Goal: Task Accomplishment & Management: Manage account settings

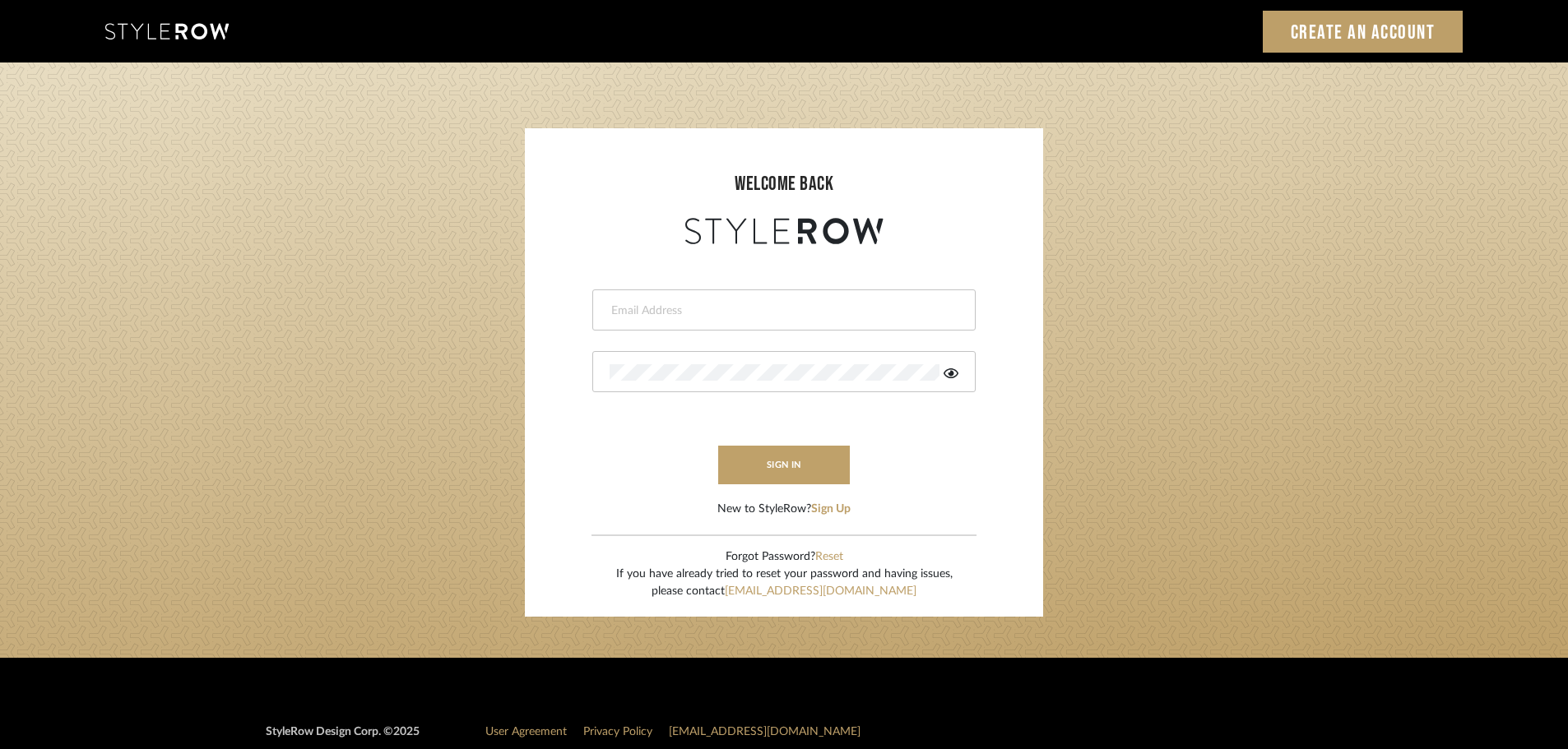
click at [629, 309] on input "email" at bounding box center [782, 311] width 345 height 17
click at [629, 314] on input "email" at bounding box center [771, 311] width 322 height 17
type input "persimmon.design@outlook.com"
click at [804, 464] on button "sign in" at bounding box center [784, 465] width 131 height 39
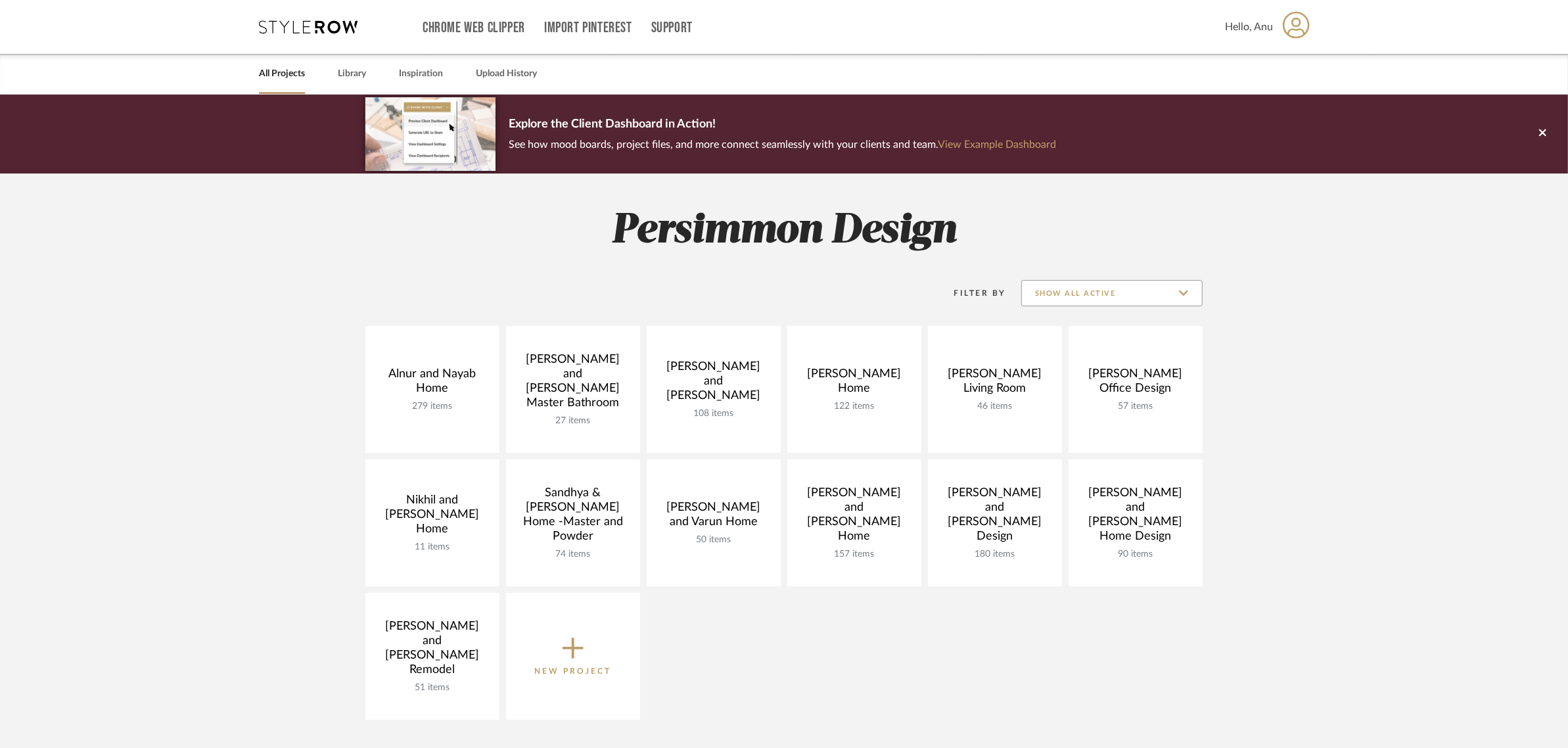
click at [1180, 293] on input "Show All Active" at bounding box center [1111, 293] width 181 height 27
click at [1055, 381] on span "Archived" at bounding box center [1112, 389] width 180 height 32
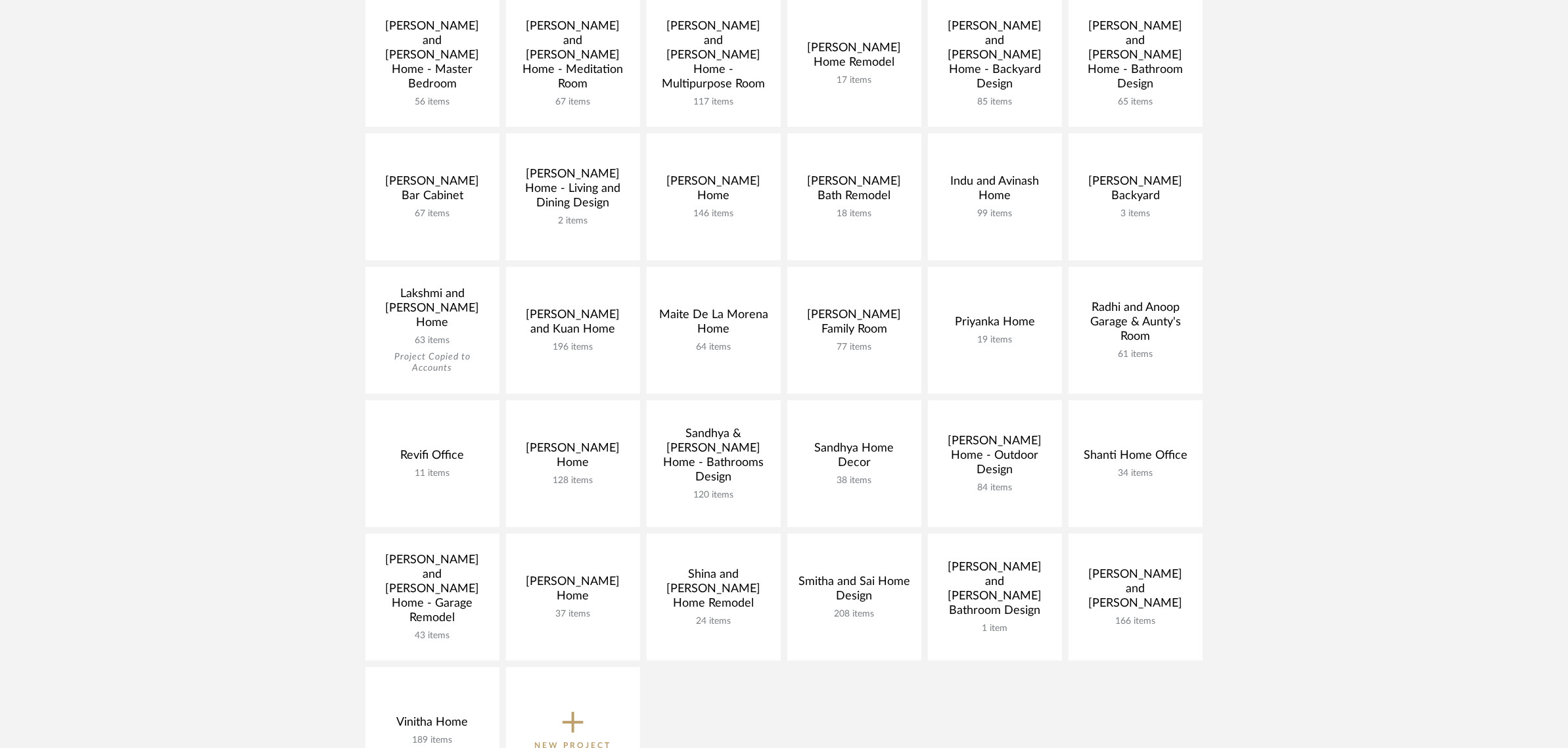
scroll to position [247, 0]
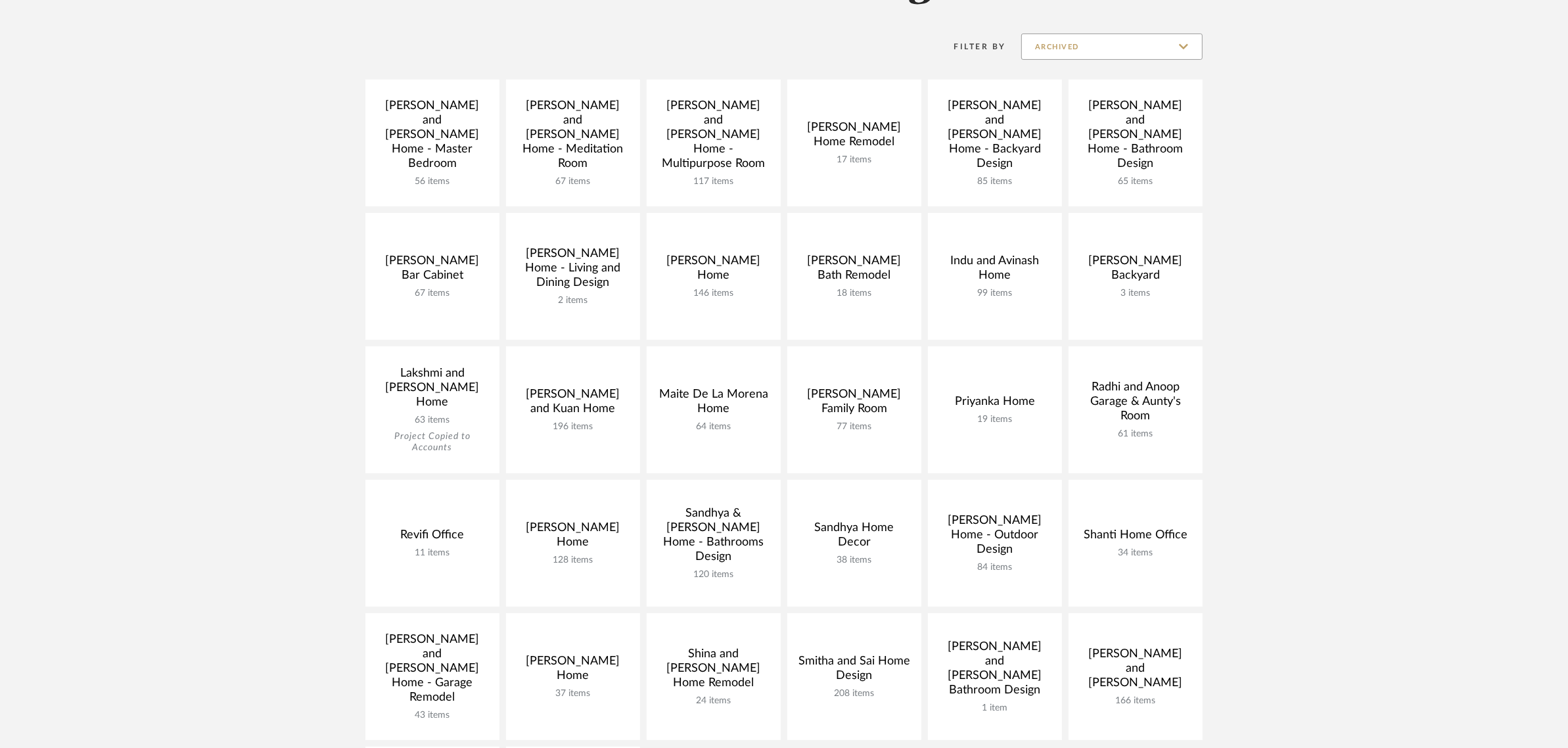
click at [1190, 50] on input "Archived" at bounding box center [1111, 47] width 181 height 27
click at [1095, 81] on span "Show All Active" at bounding box center [1114, 79] width 156 height 11
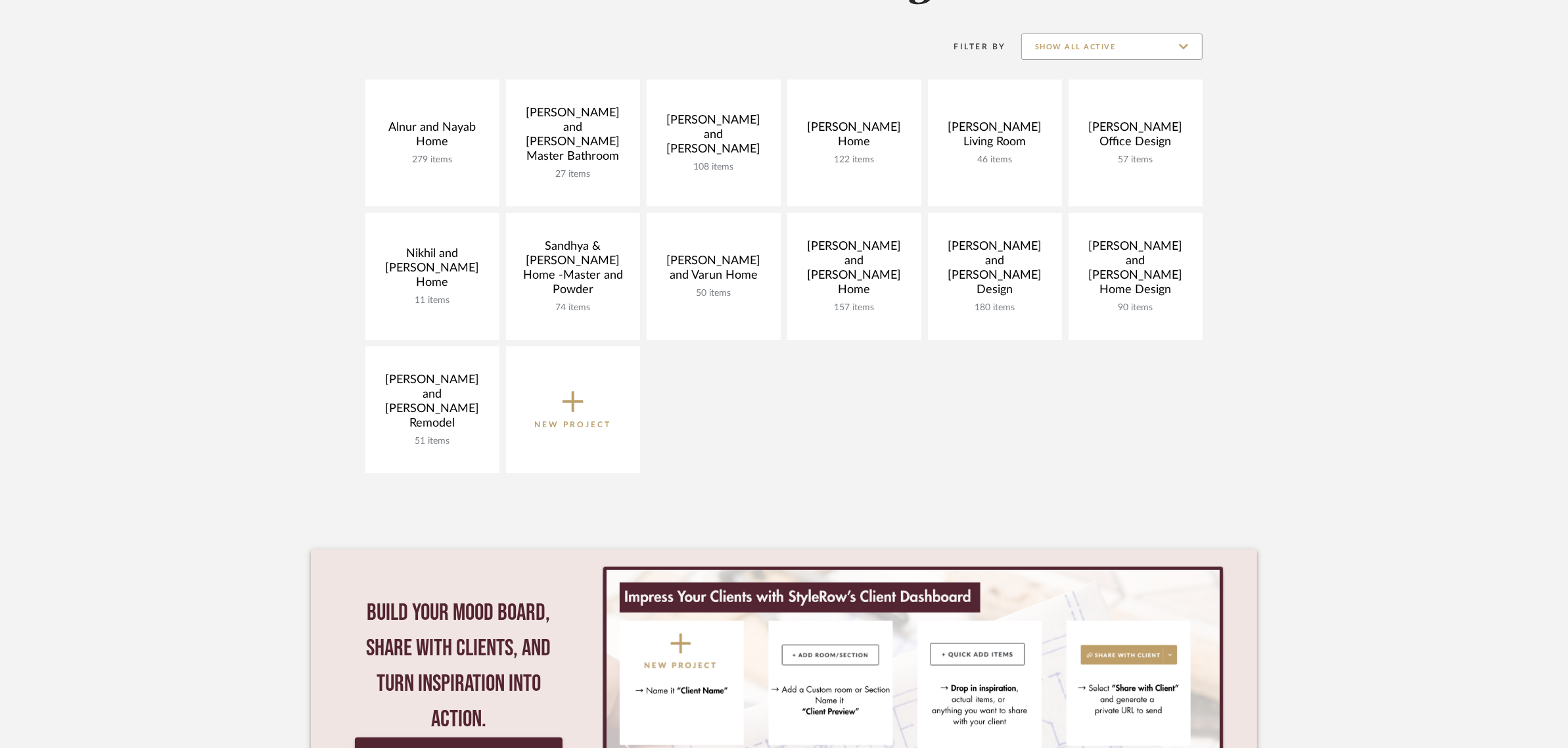
click at [1174, 47] on input "Show All Active" at bounding box center [1111, 47] width 181 height 27
click at [1074, 140] on span "Archived" at bounding box center [1114, 142] width 156 height 11
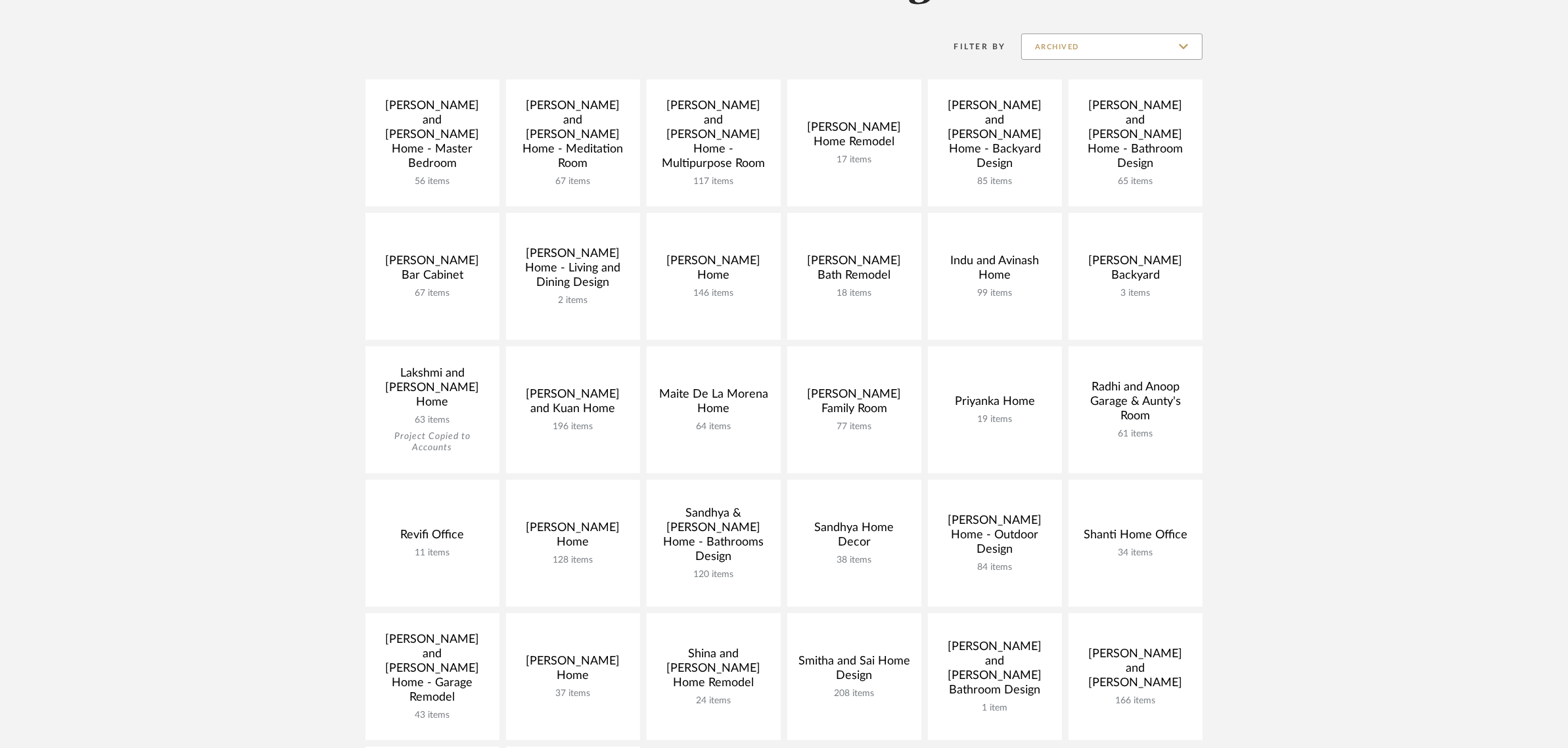
click at [1187, 44] on input "Archived" at bounding box center [1111, 47] width 181 height 27
click at [1081, 84] on span "Show All Active" at bounding box center [1114, 79] width 156 height 11
type input "Show All Active"
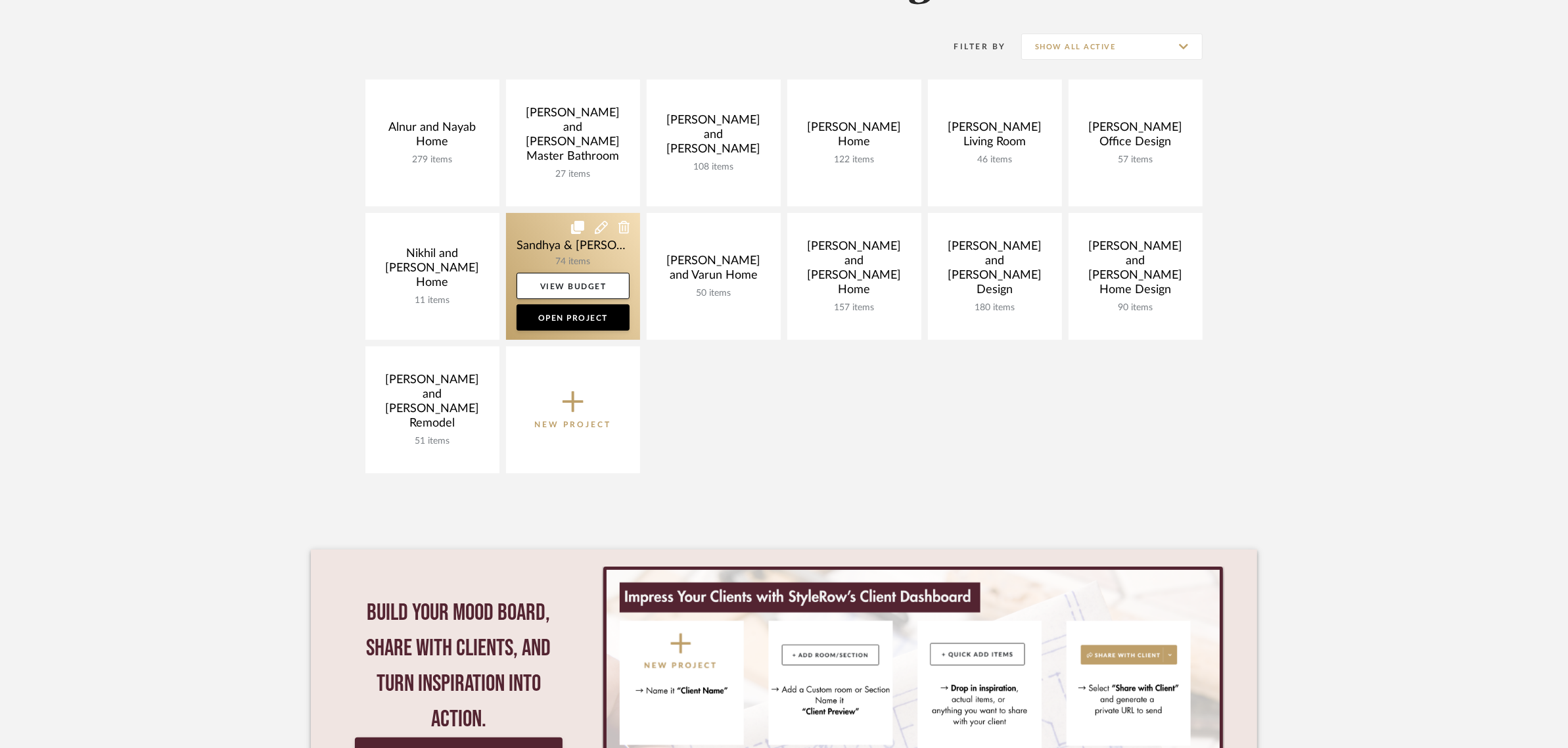
click at [552, 245] on link at bounding box center [573, 276] width 134 height 127
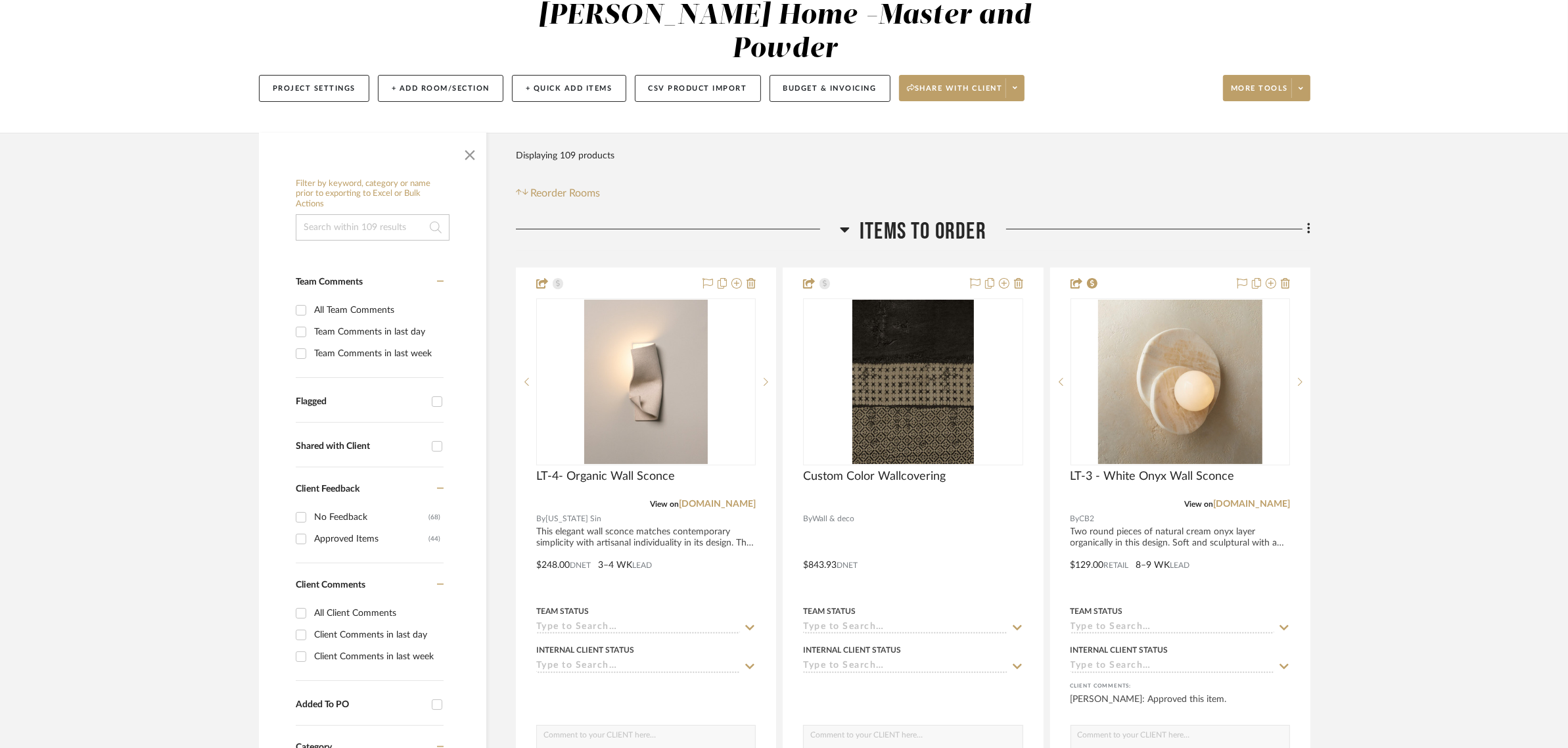
scroll to position [164, 0]
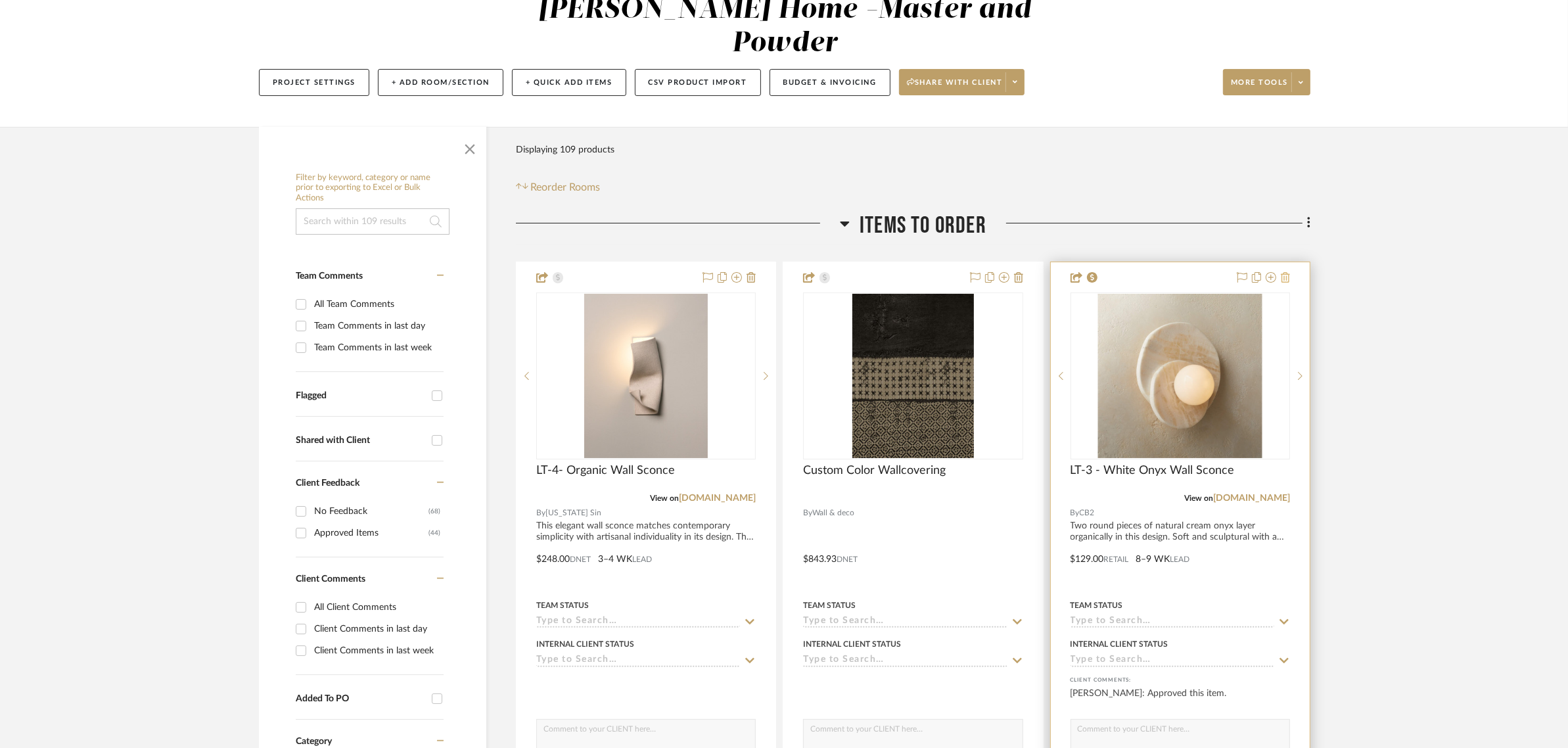
click at [1286, 272] on icon at bounding box center [1286, 277] width 9 height 10
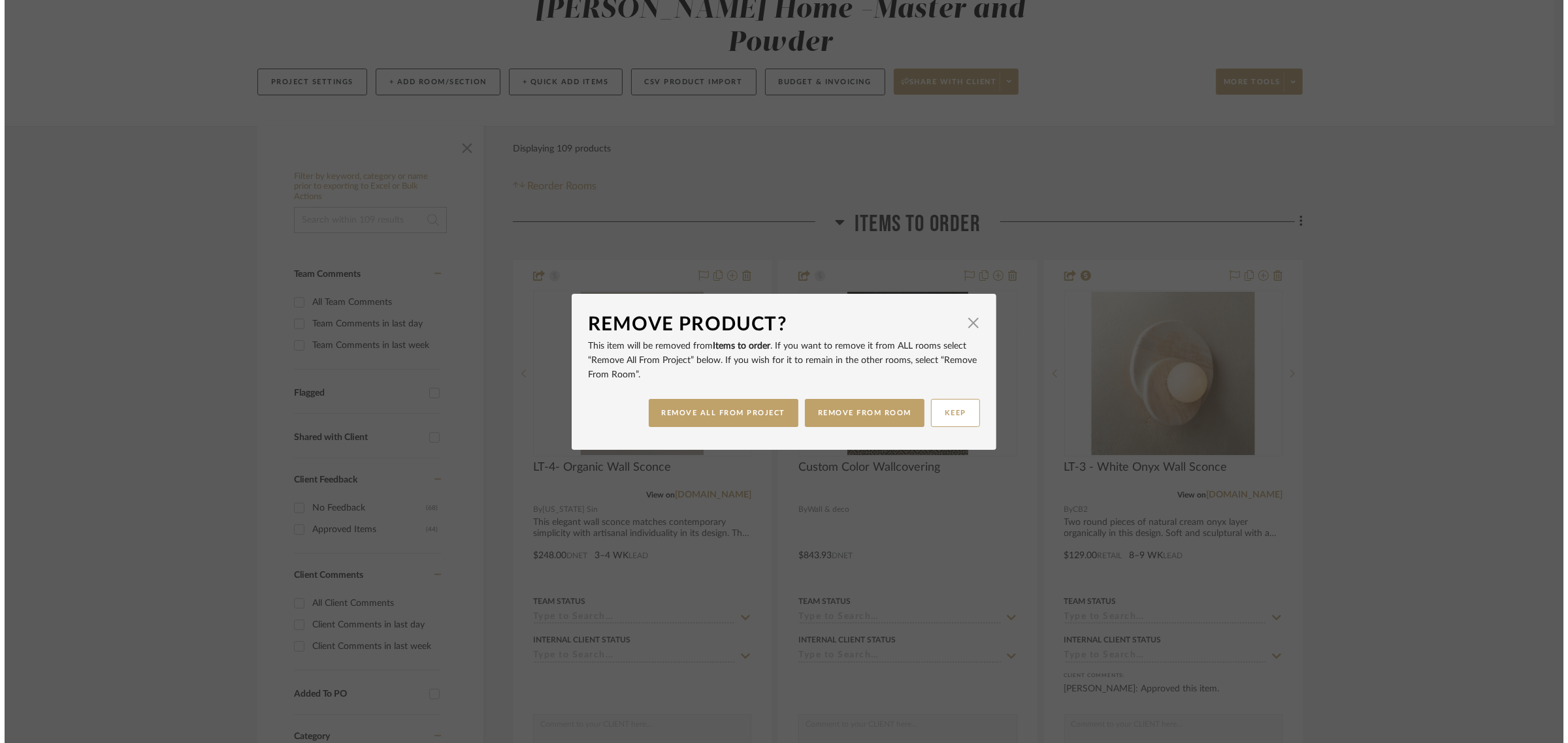
scroll to position [0, 0]
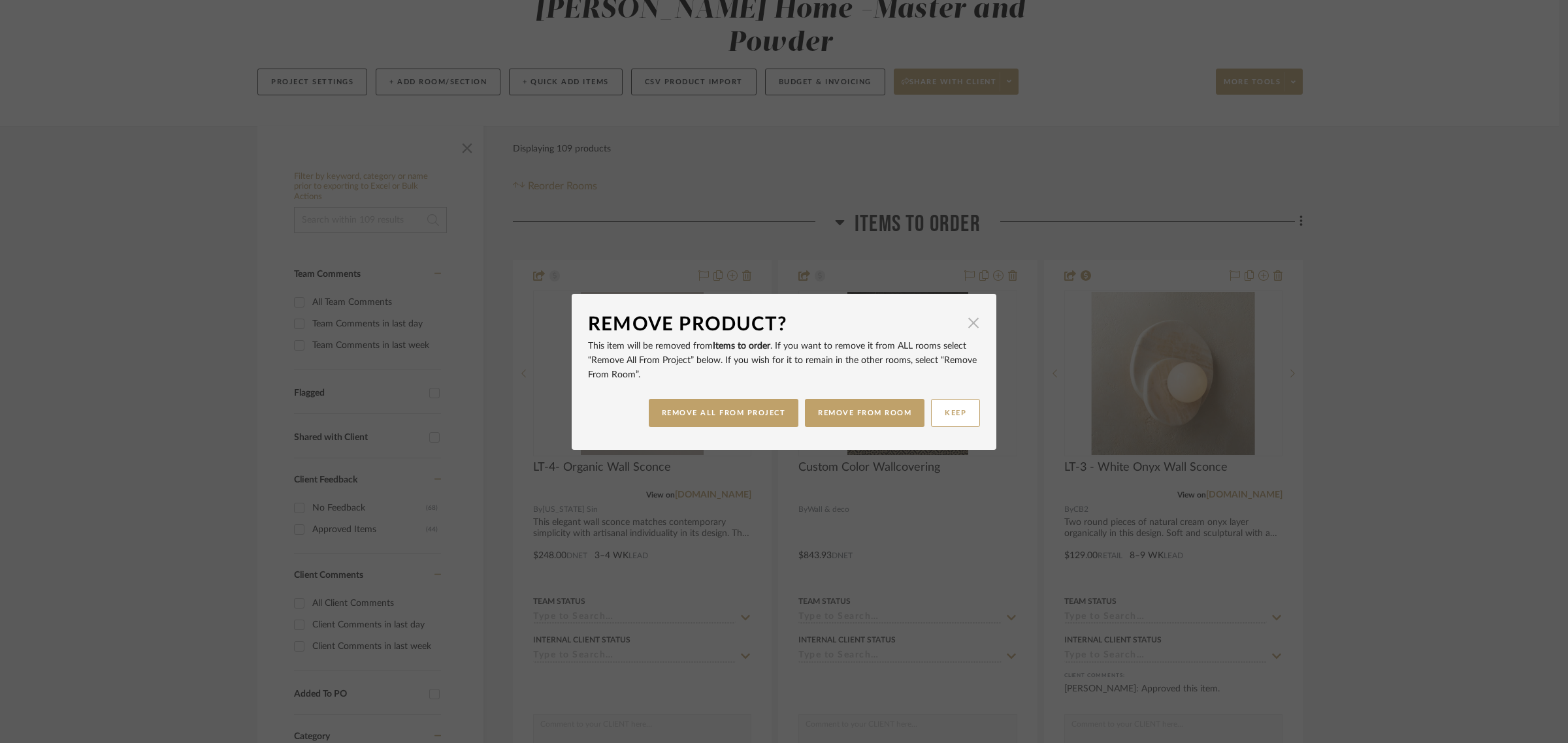
click at [970, 320] on span "button" at bounding box center [974, 324] width 26 height 26
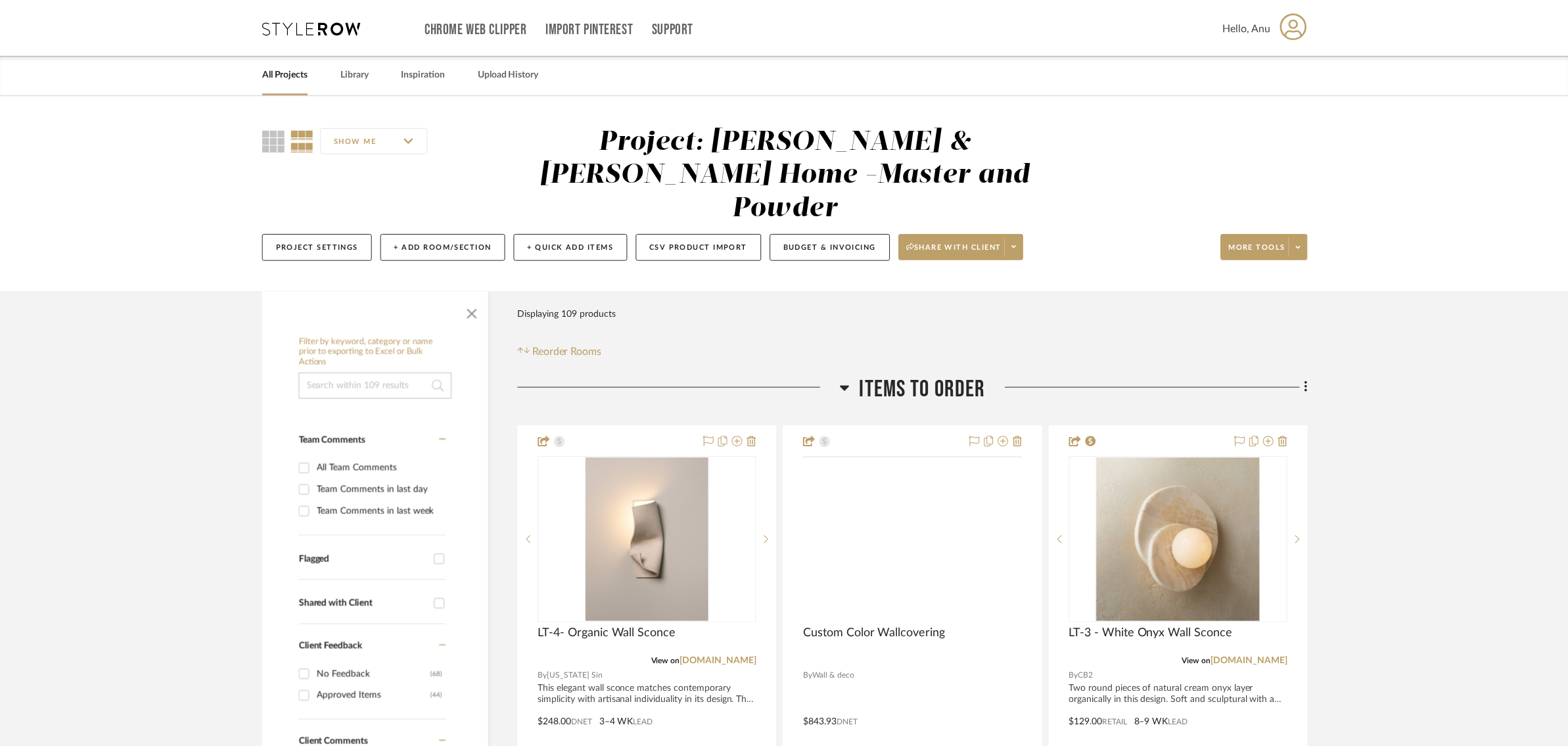
scroll to position [164, 0]
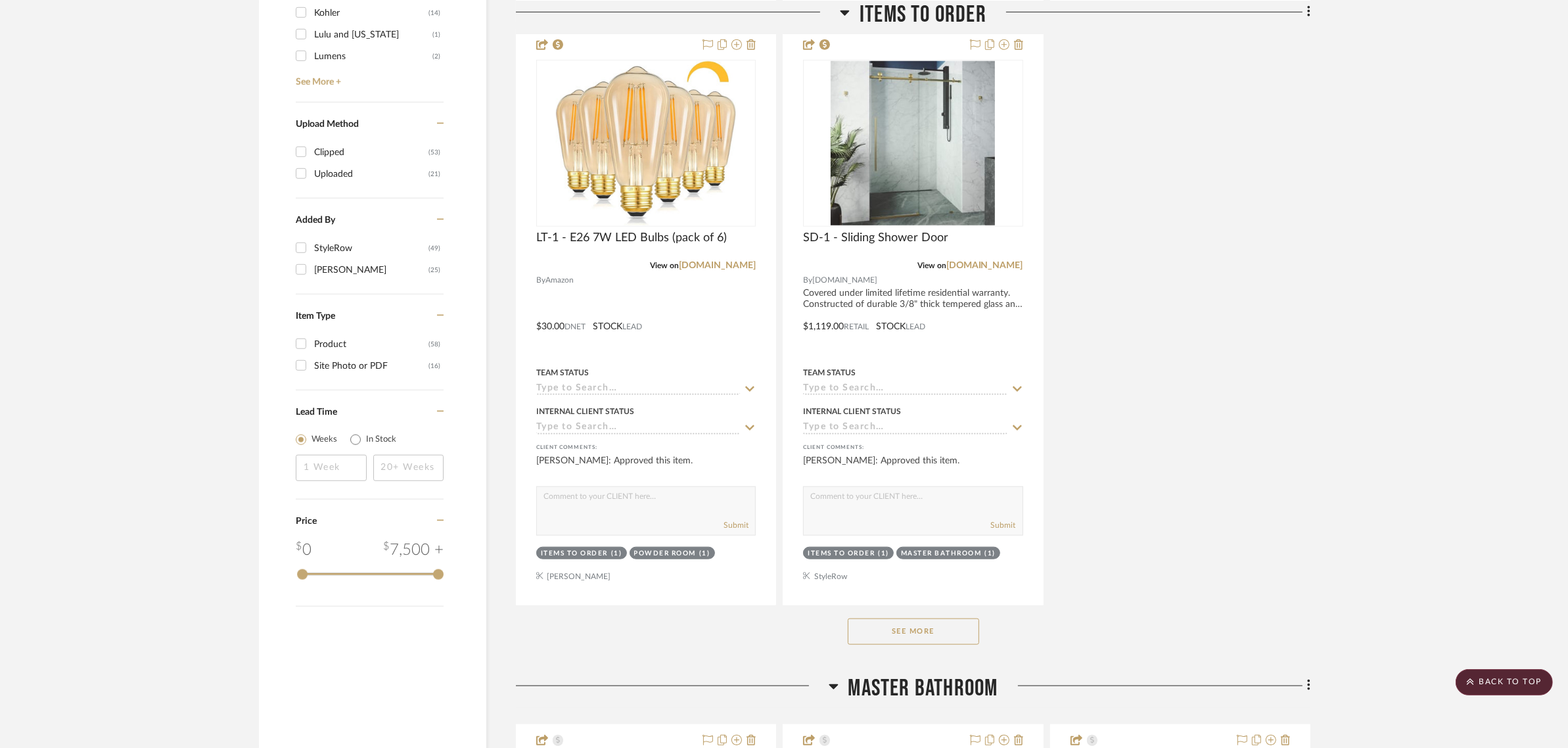
scroll to position [1644, 0]
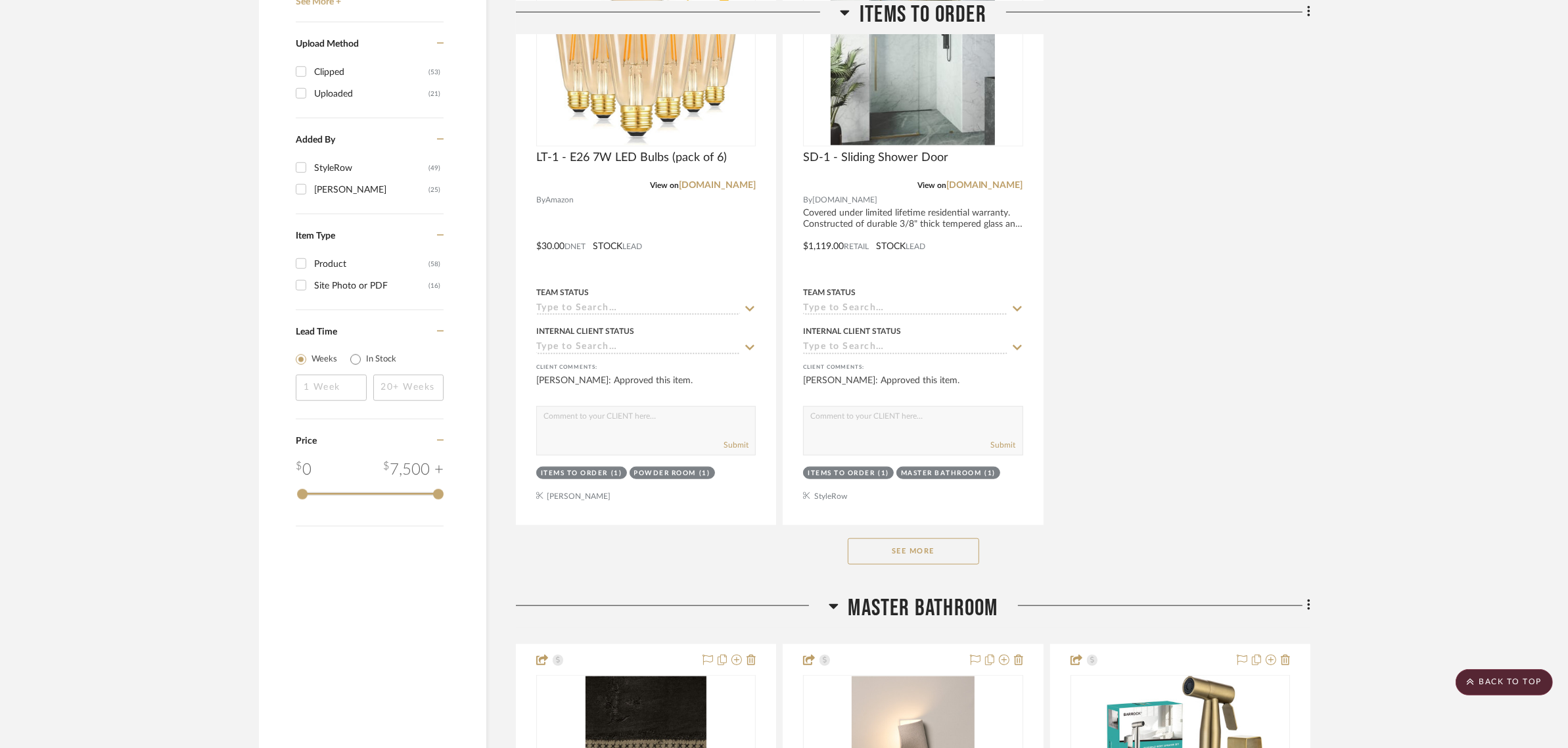
click at [918, 538] on button "See More" at bounding box center [913, 551] width 132 height 27
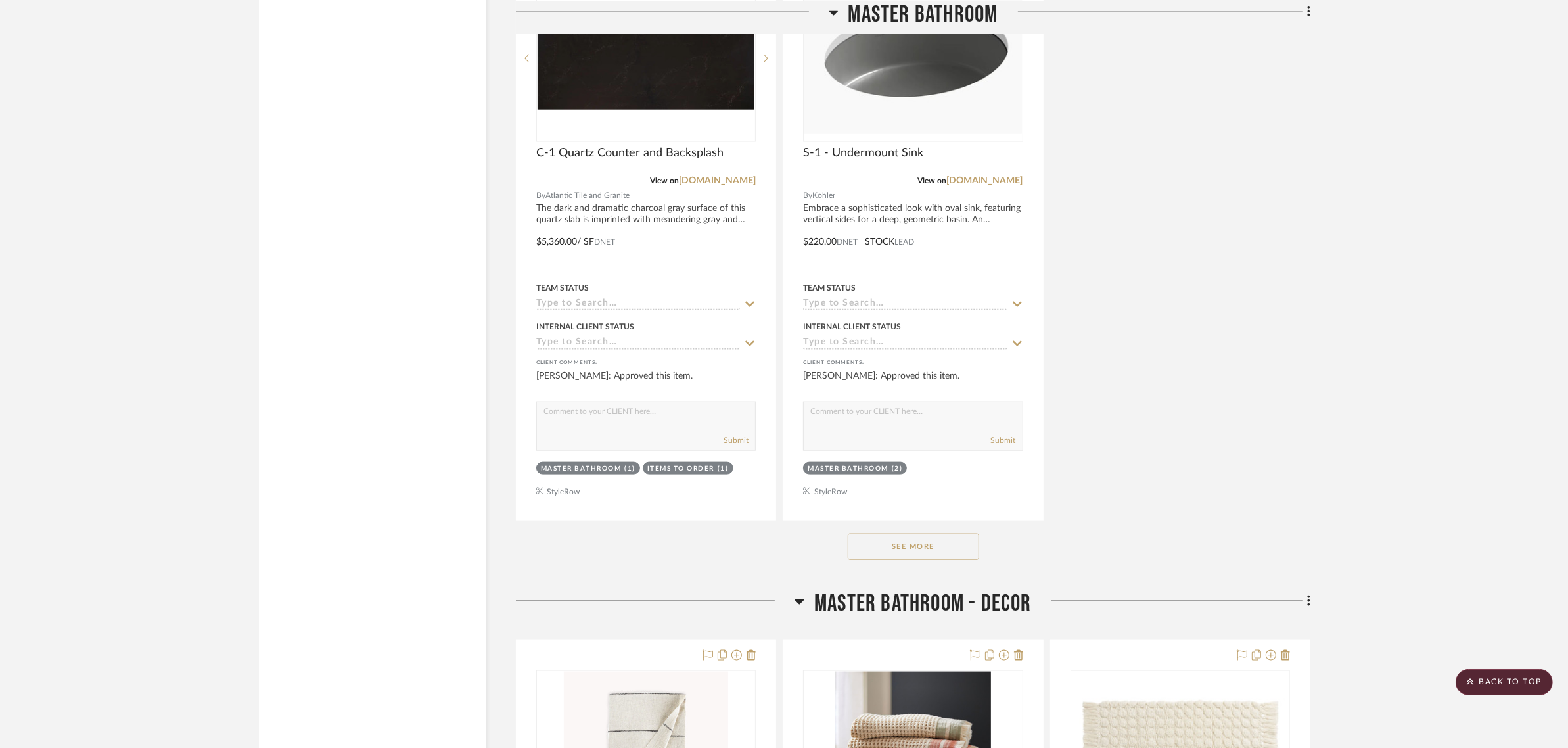
scroll to position [8218, 0]
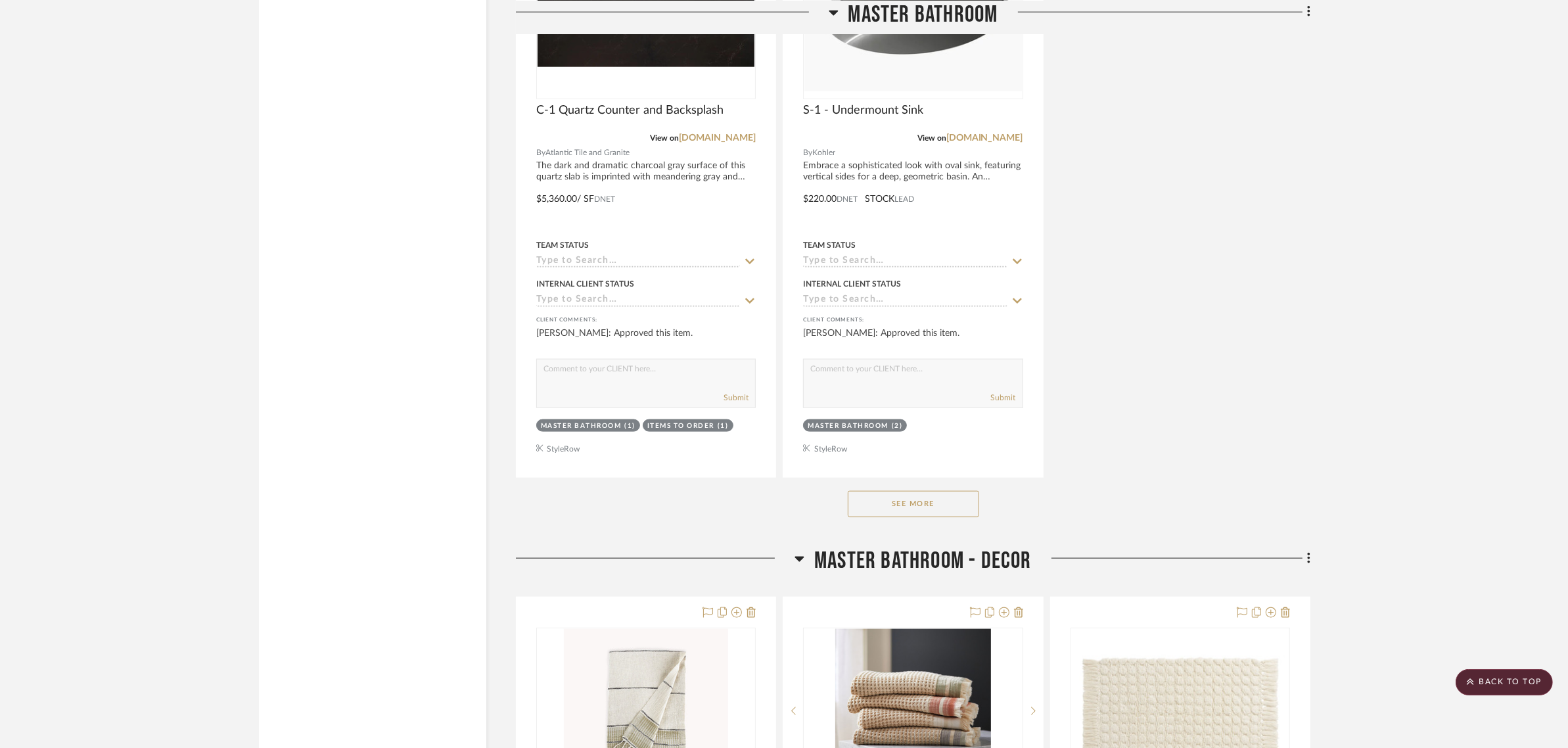
click at [914, 491] on button "See More" at bounding box center [913, 504] width 132 height 27
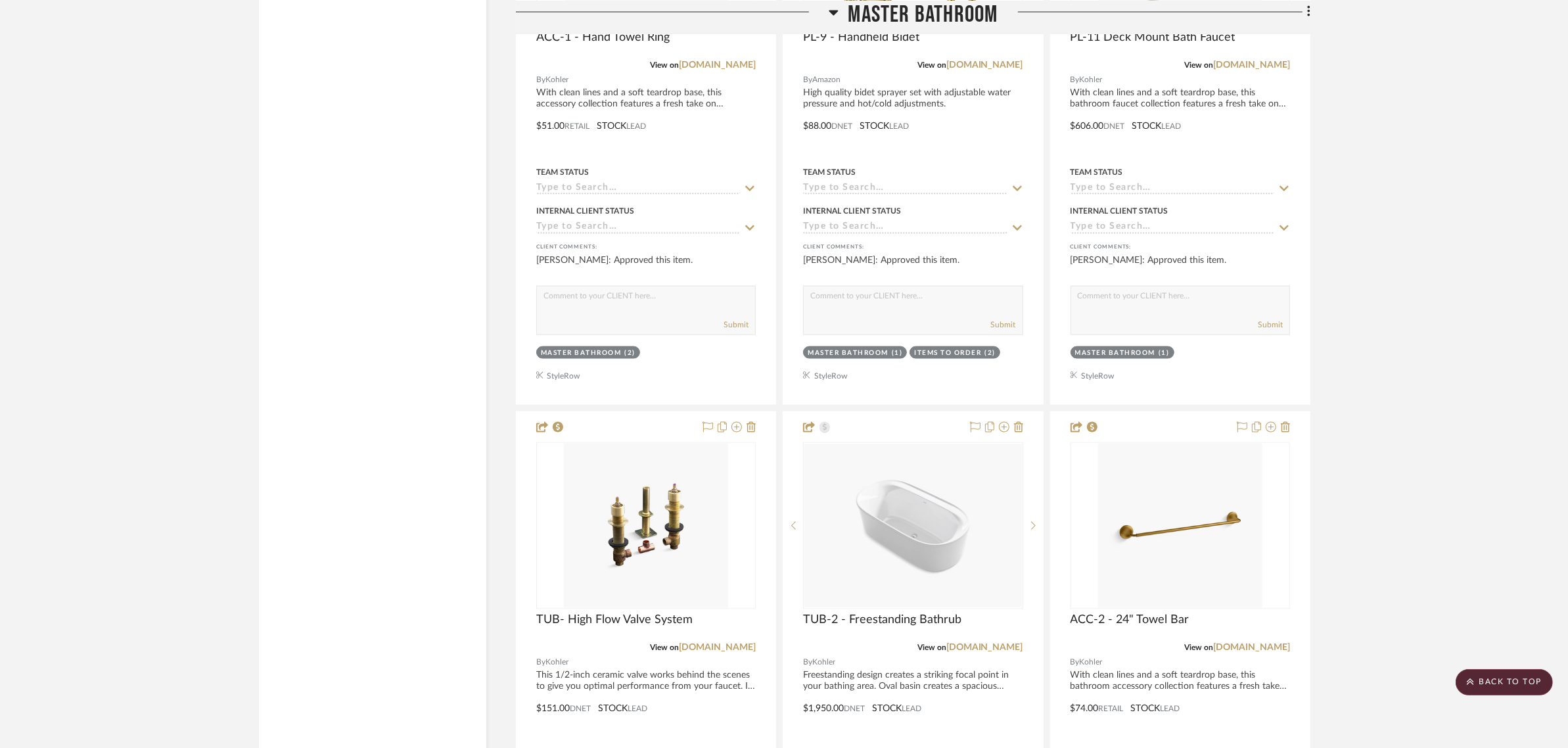
scroll to position [9204, 0]
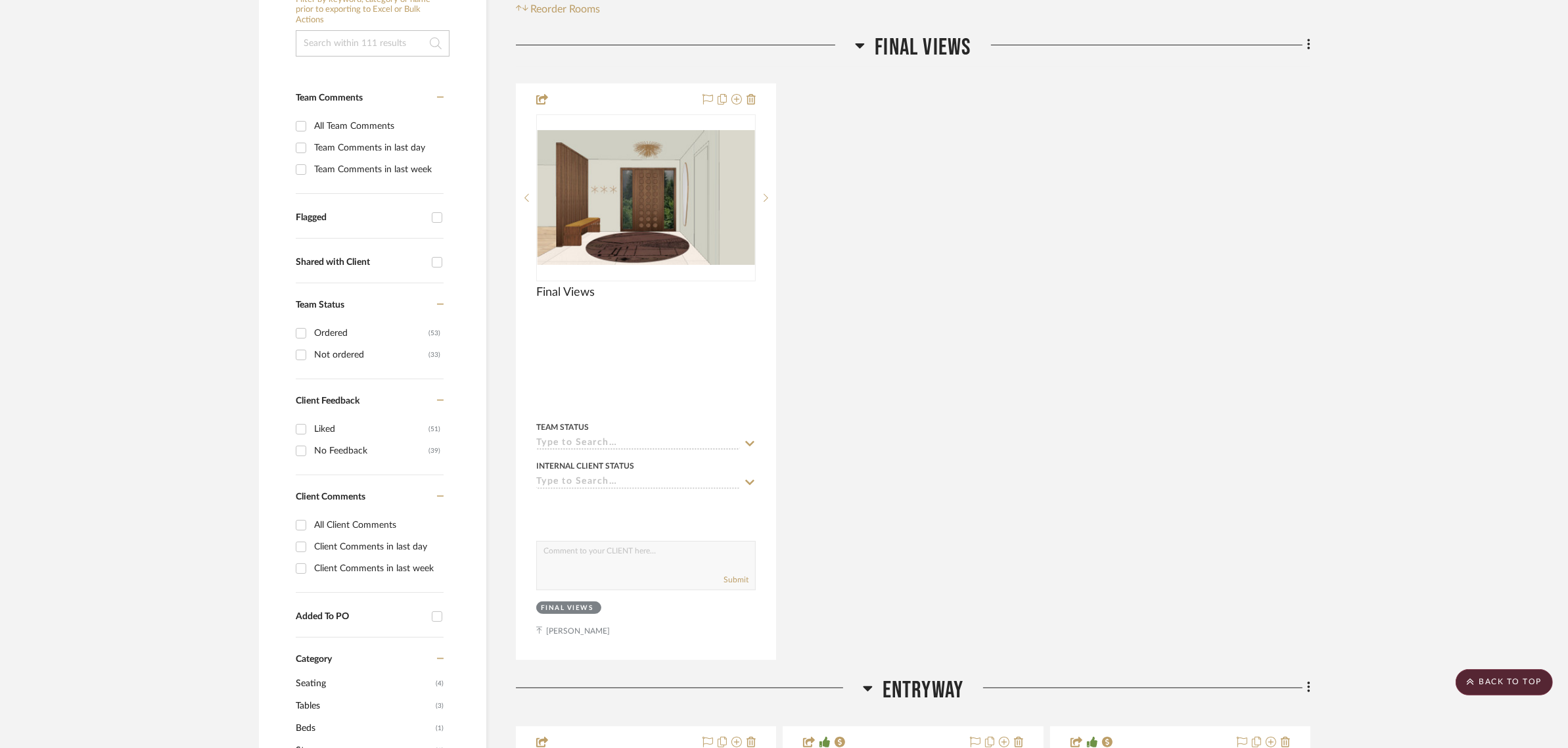
click at [983, 232] on div "Final Views By Unknown Team Status Internal Client Status client Comments: Subm…" at bounding box center [913, 372] width 794 height 577
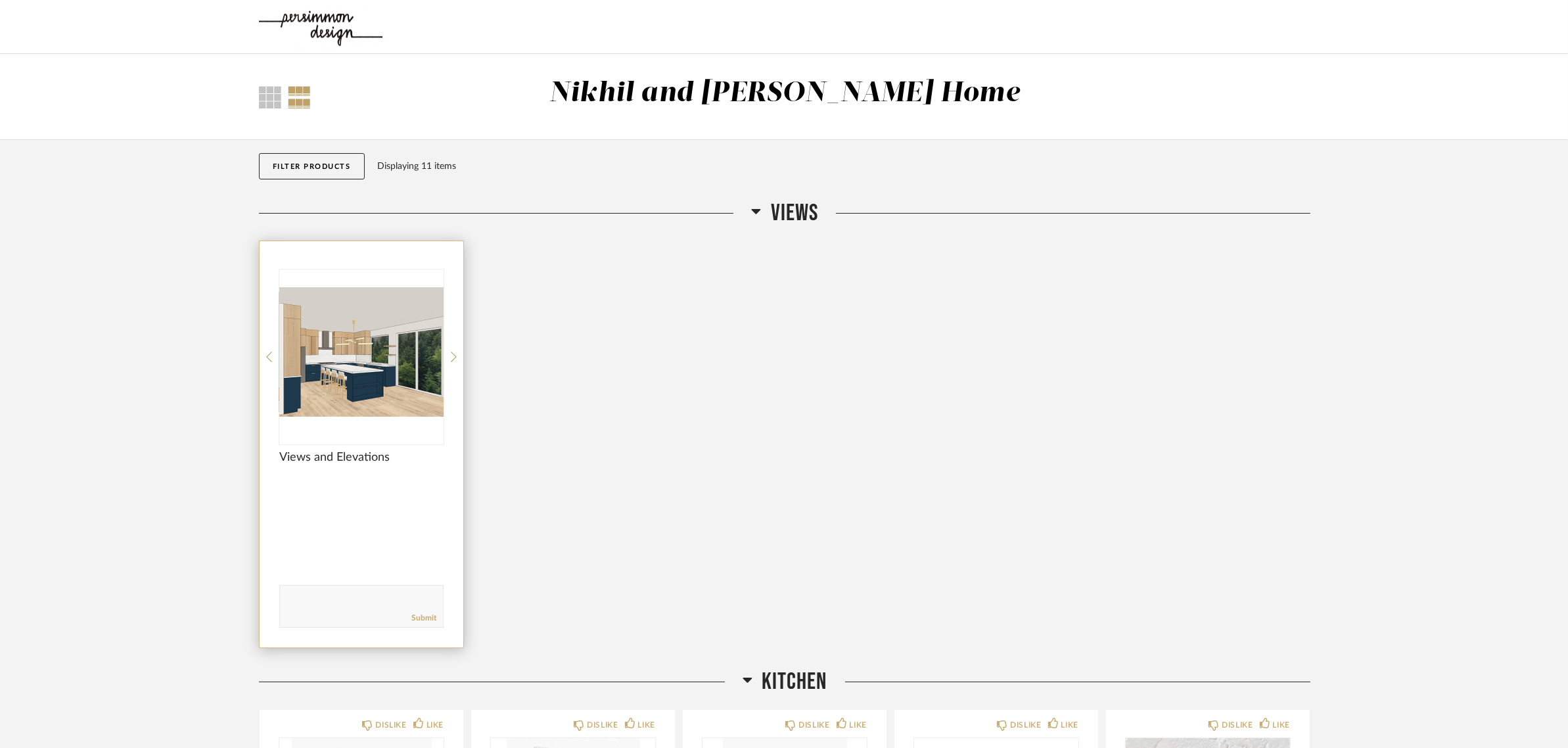
click at [416, 353] on img "0" at bounding box center [361, 352] width 164 height 164
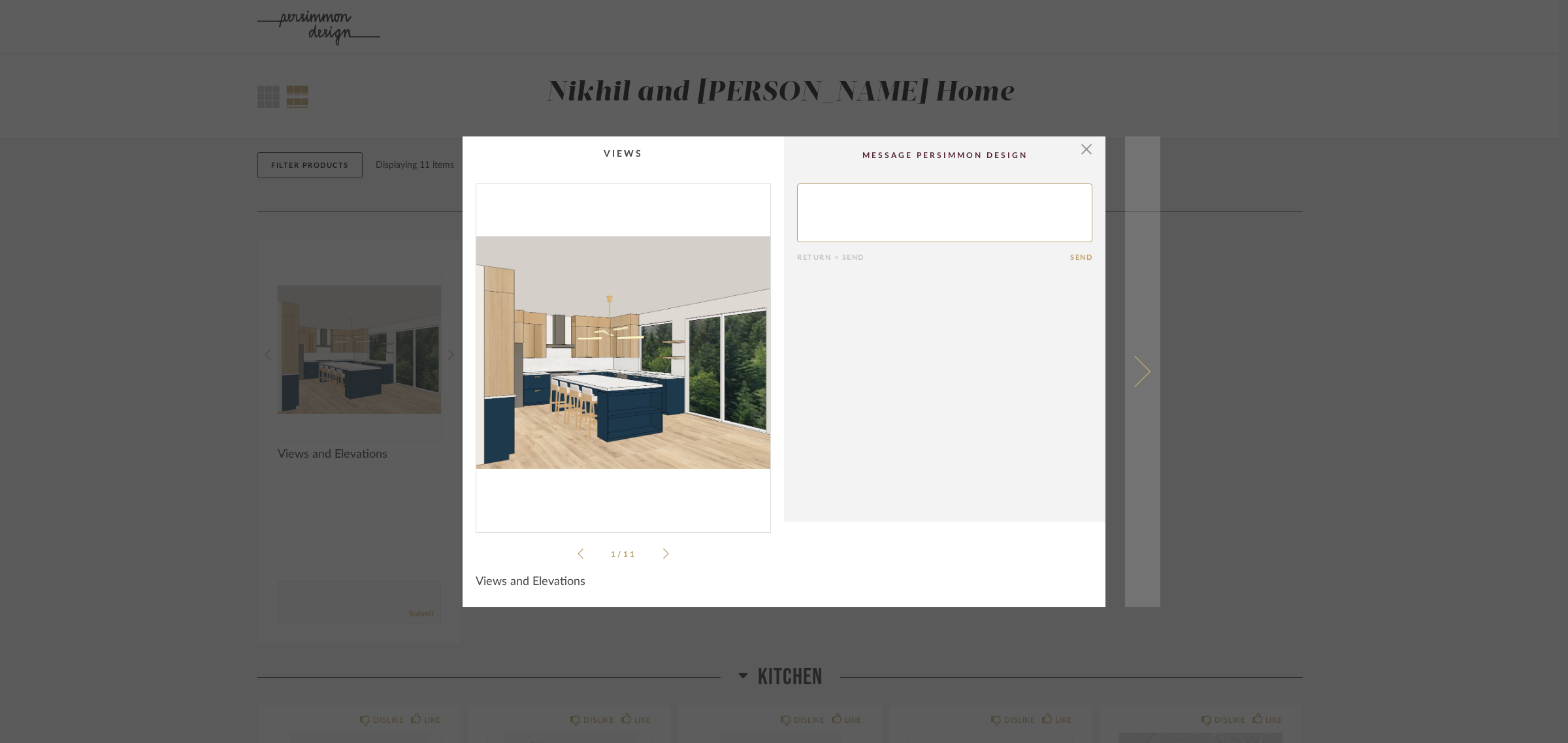
click at [1132, 363] on span at bounding box center [1135, 372] width 32 height 32
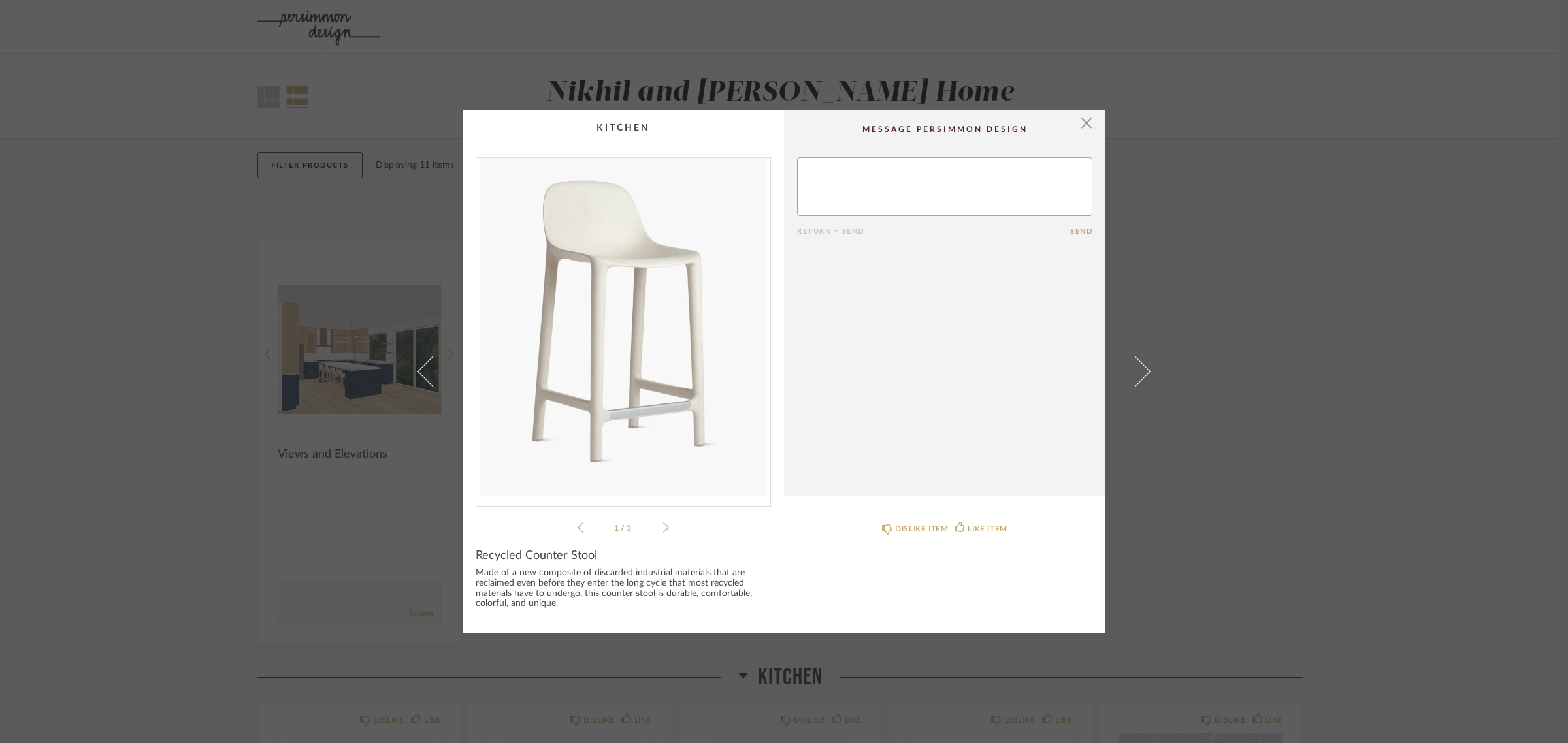
click at [1132, 363] on span at bounding box center [1135, 372] width 32 height 32
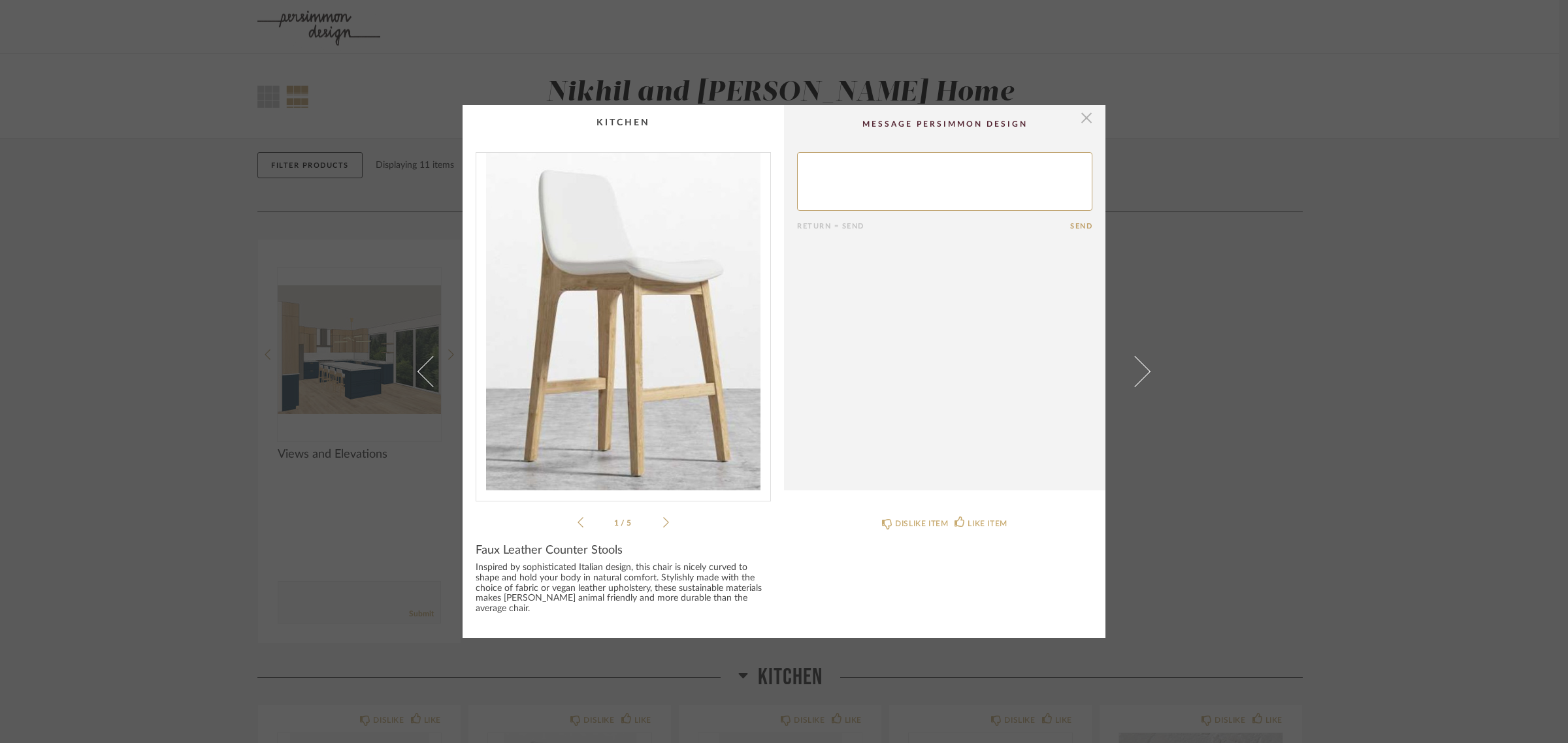
click at [1085, 112] on span "button" at bounding box center [1086, 118] width 26 height 26
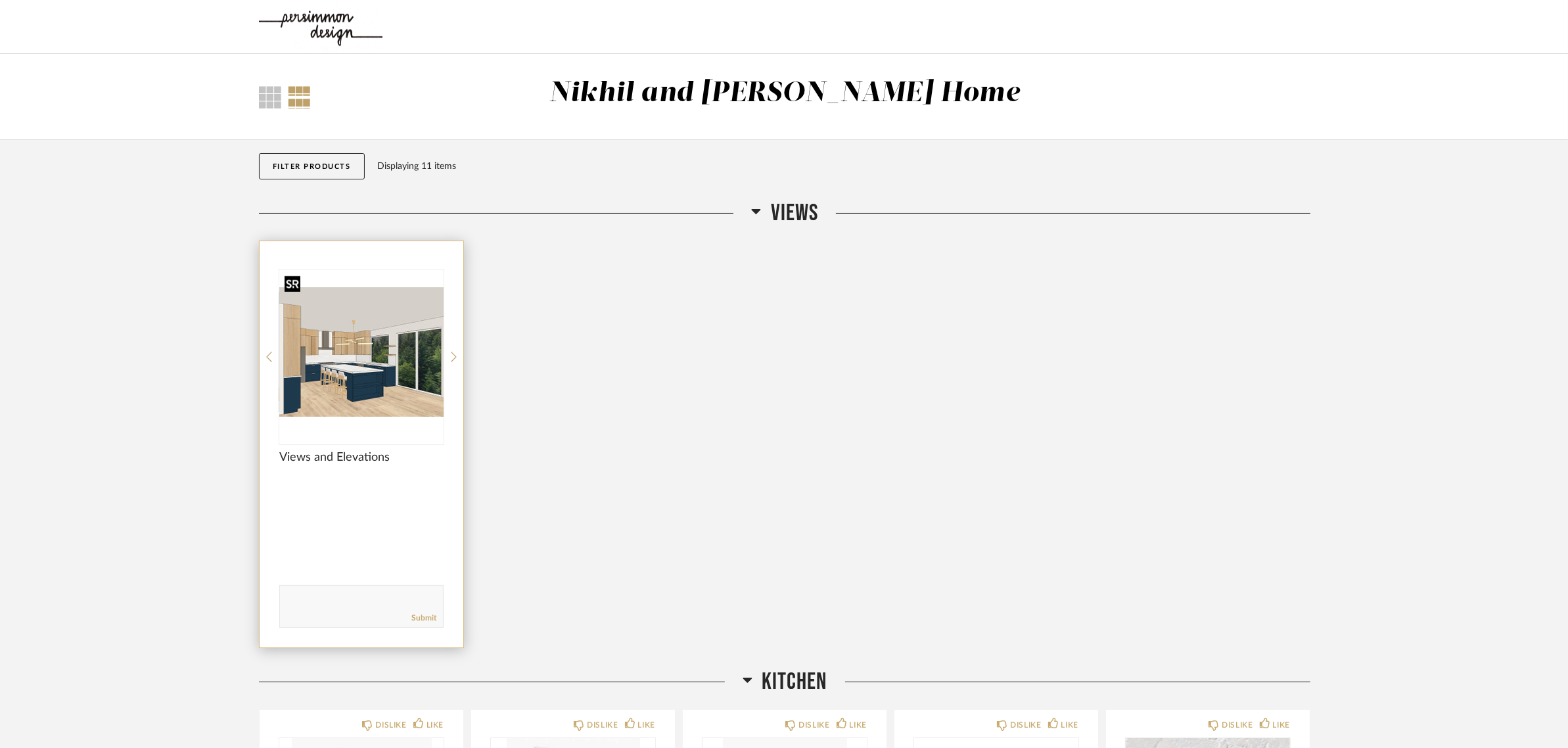
click at [373, 343] on img "0" at bounding box center [361, 352] width 164 height 164
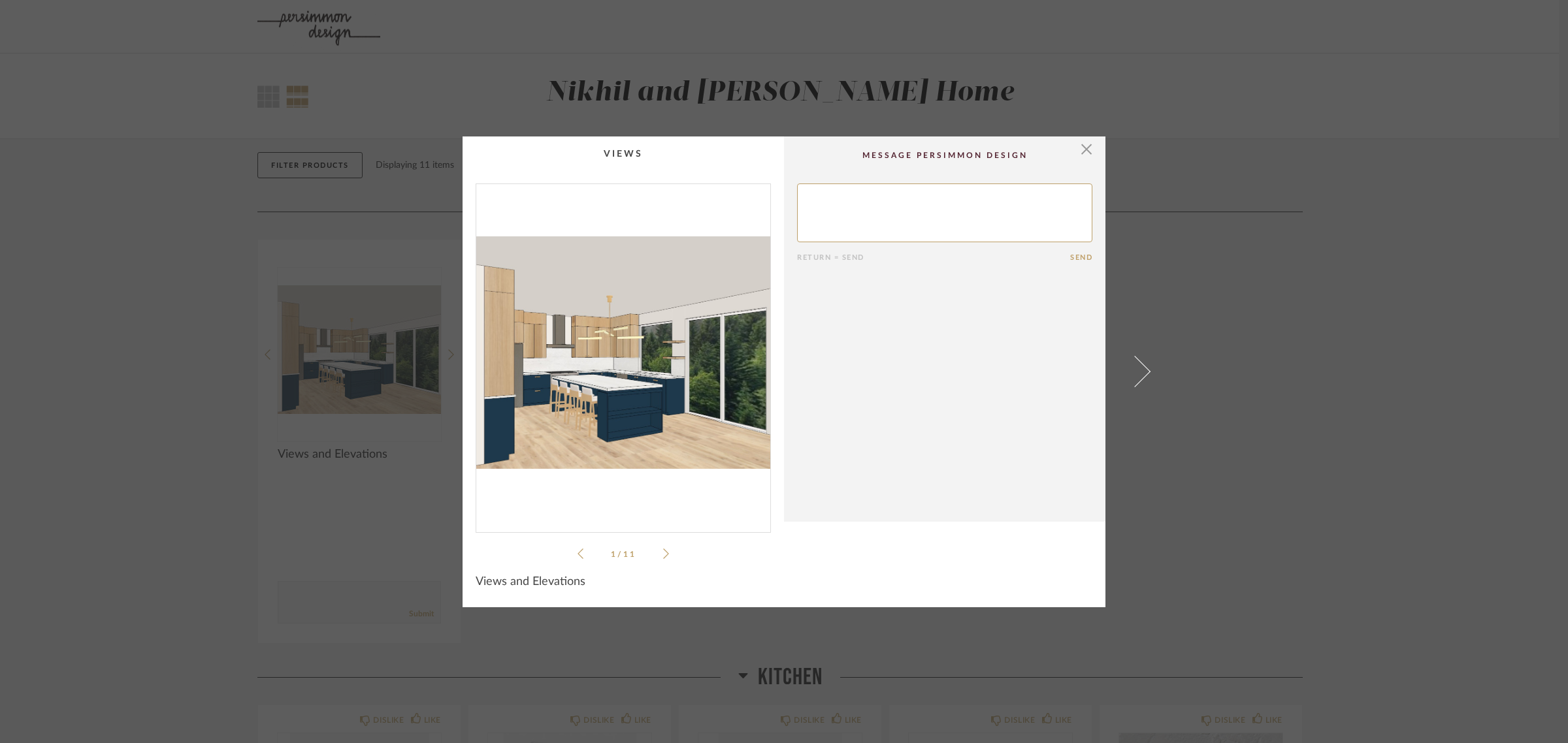
click at [657, 556] on li "1 / 11" at bounding box center [623, 554] width 80 height 15
click at [663, 552] on icon at bounding box center [666, 554] width 6 height 12
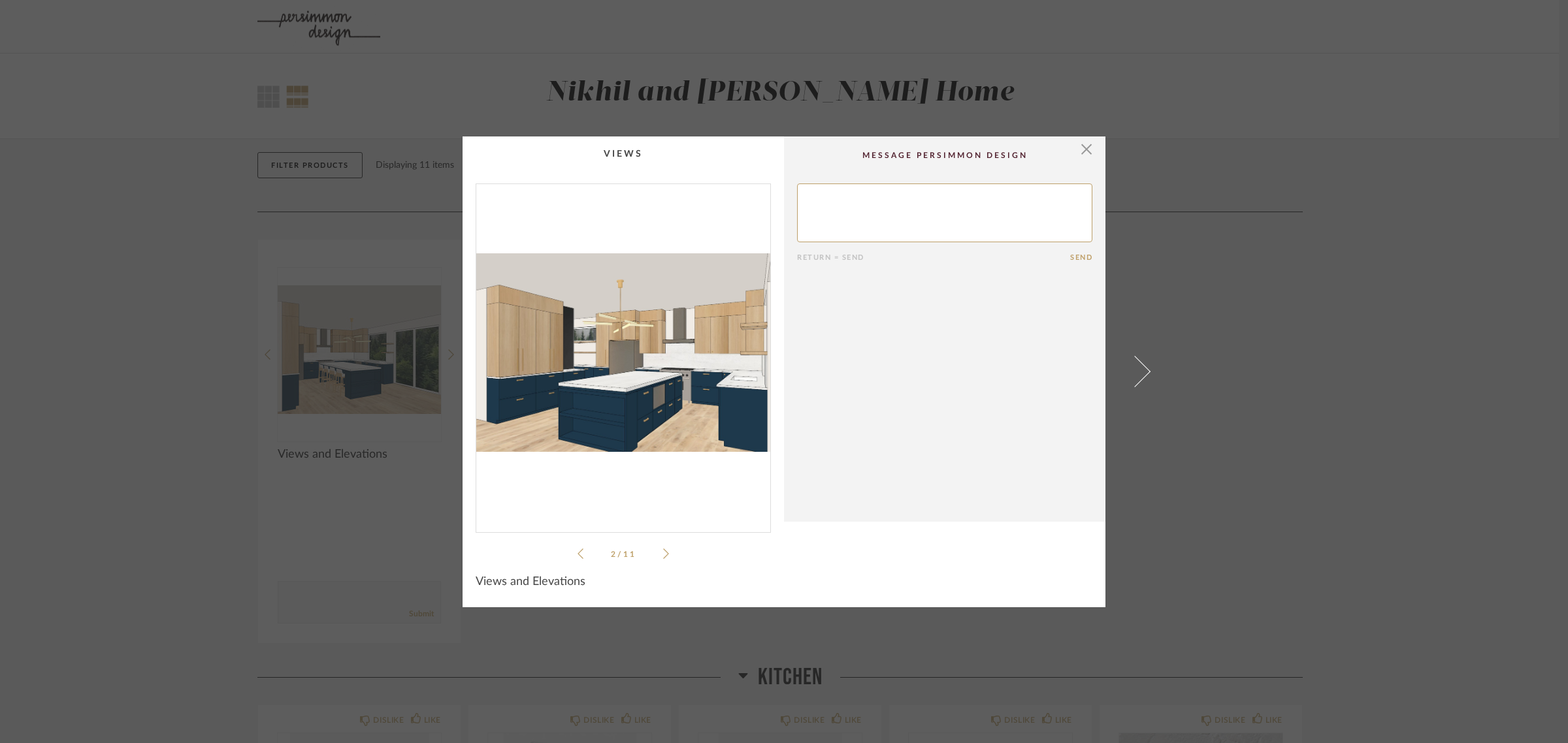
click at [663, 552] on icon at bounding box center [666, 554] width 6 height 12
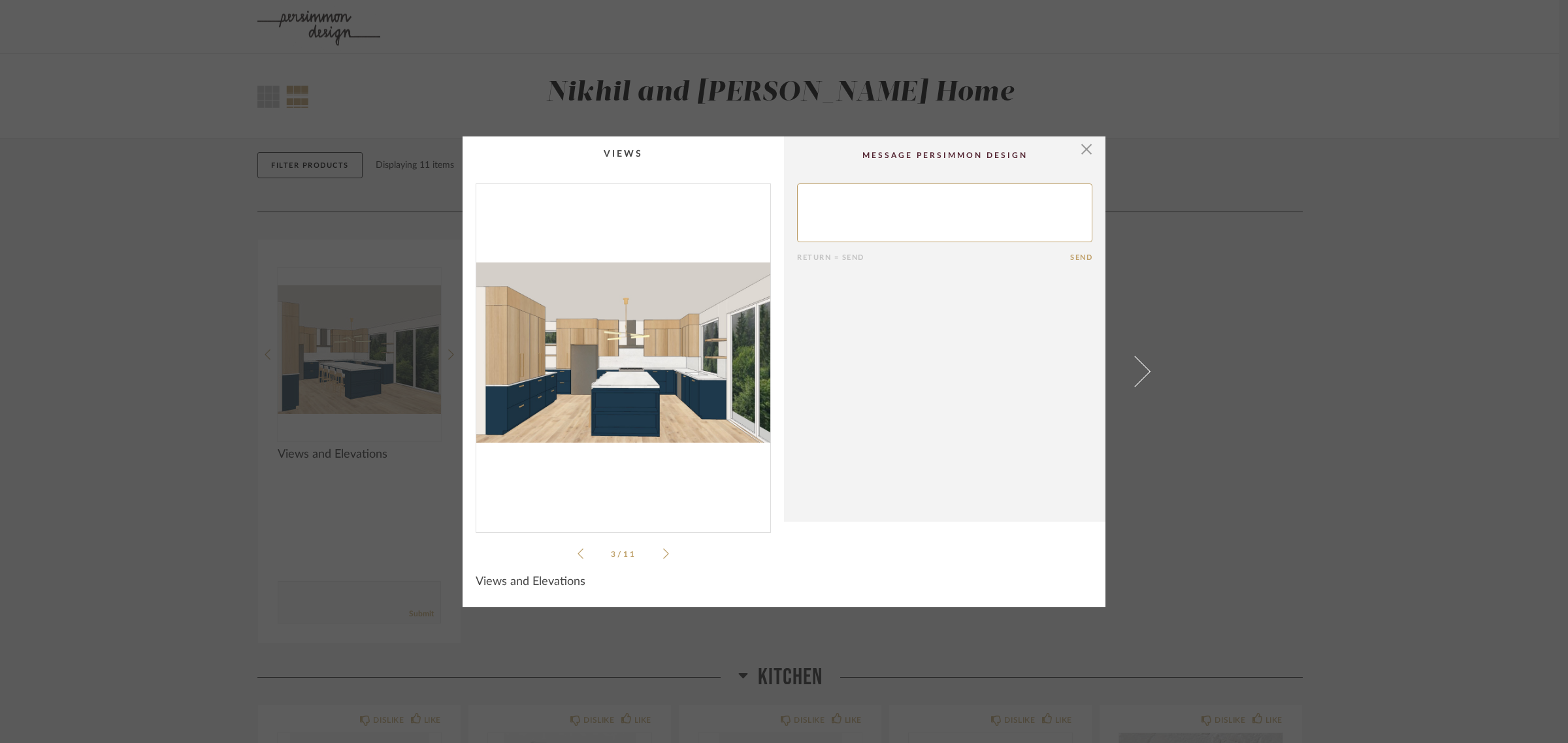
click at [663, 552] on icon at bounding box center [666, 554] width 6 height 12
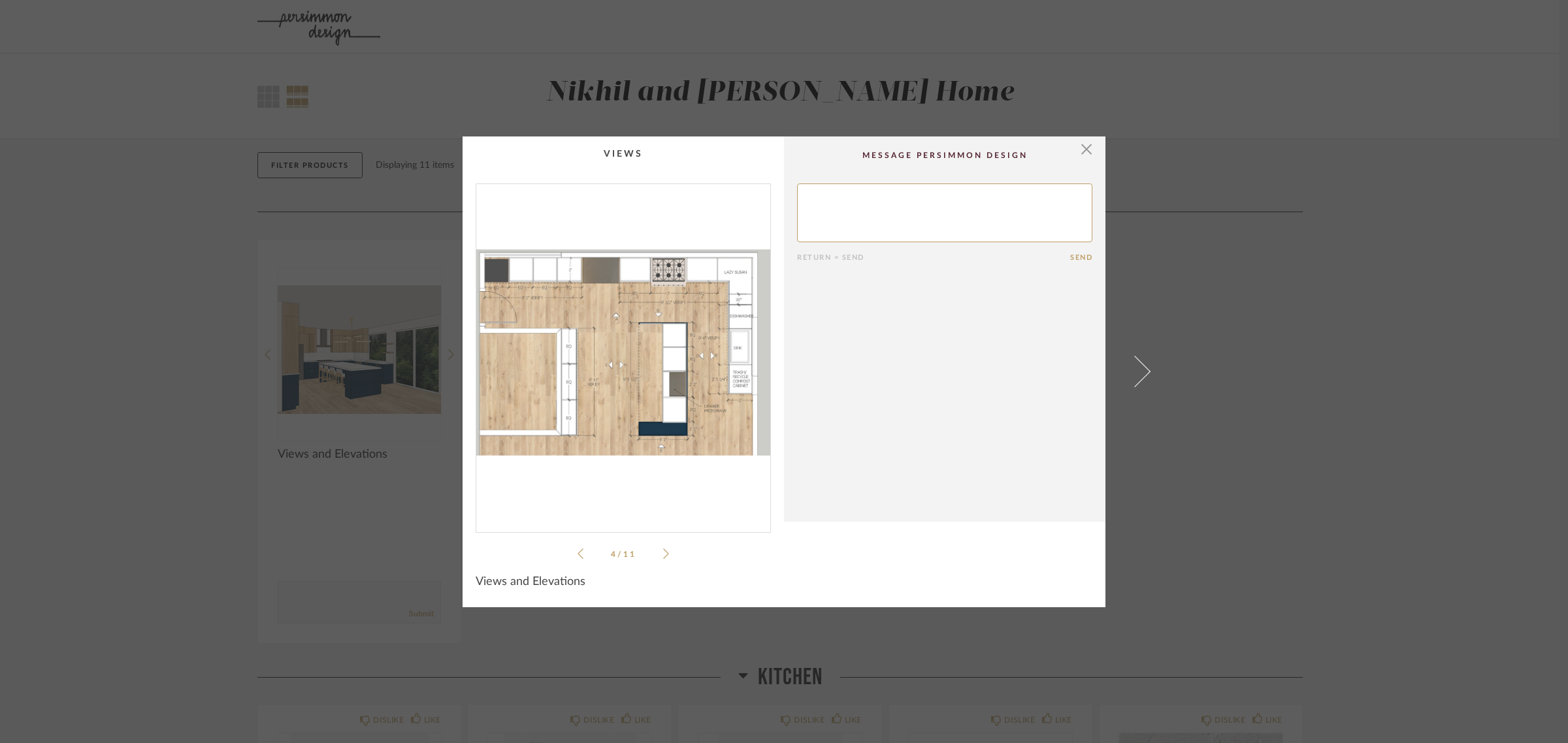
click at [663, 552] on icon at bounding box center [666, 554] width 6 height 12
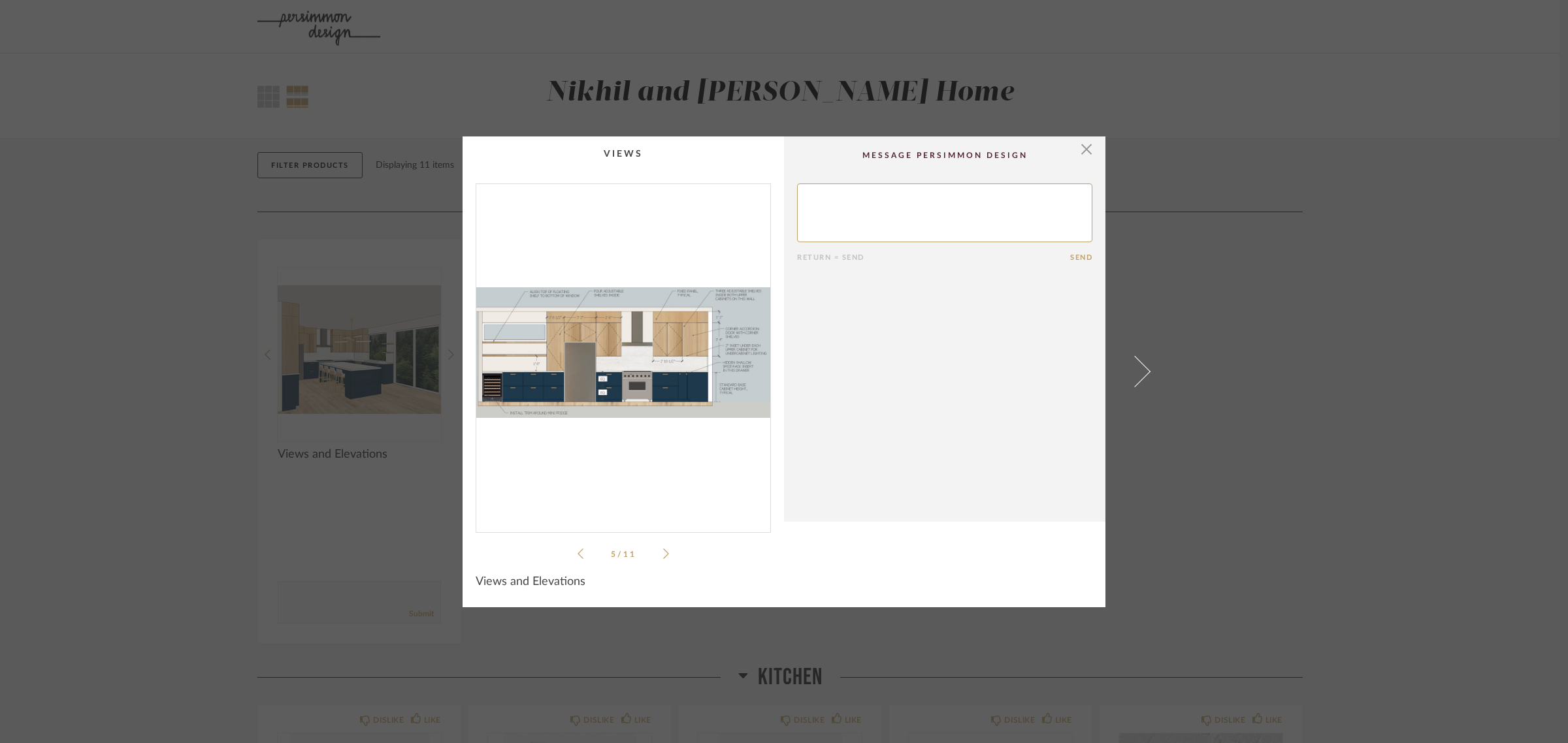
click at [663, 552] on icon at bounding box center [666, 554] width 6 height 12
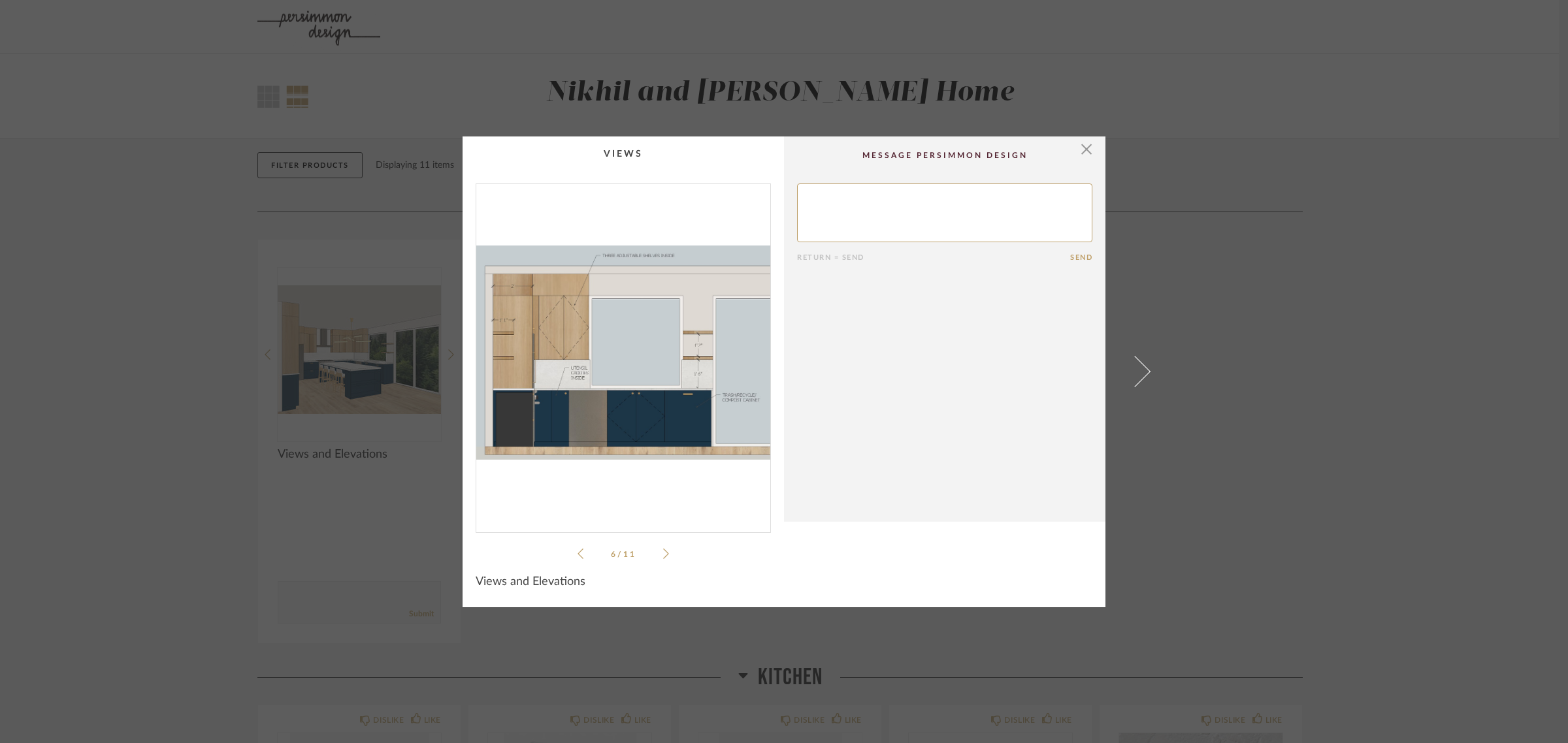
click at [663, 552] on icon at bounding box center [666, 554] width 6 height 12
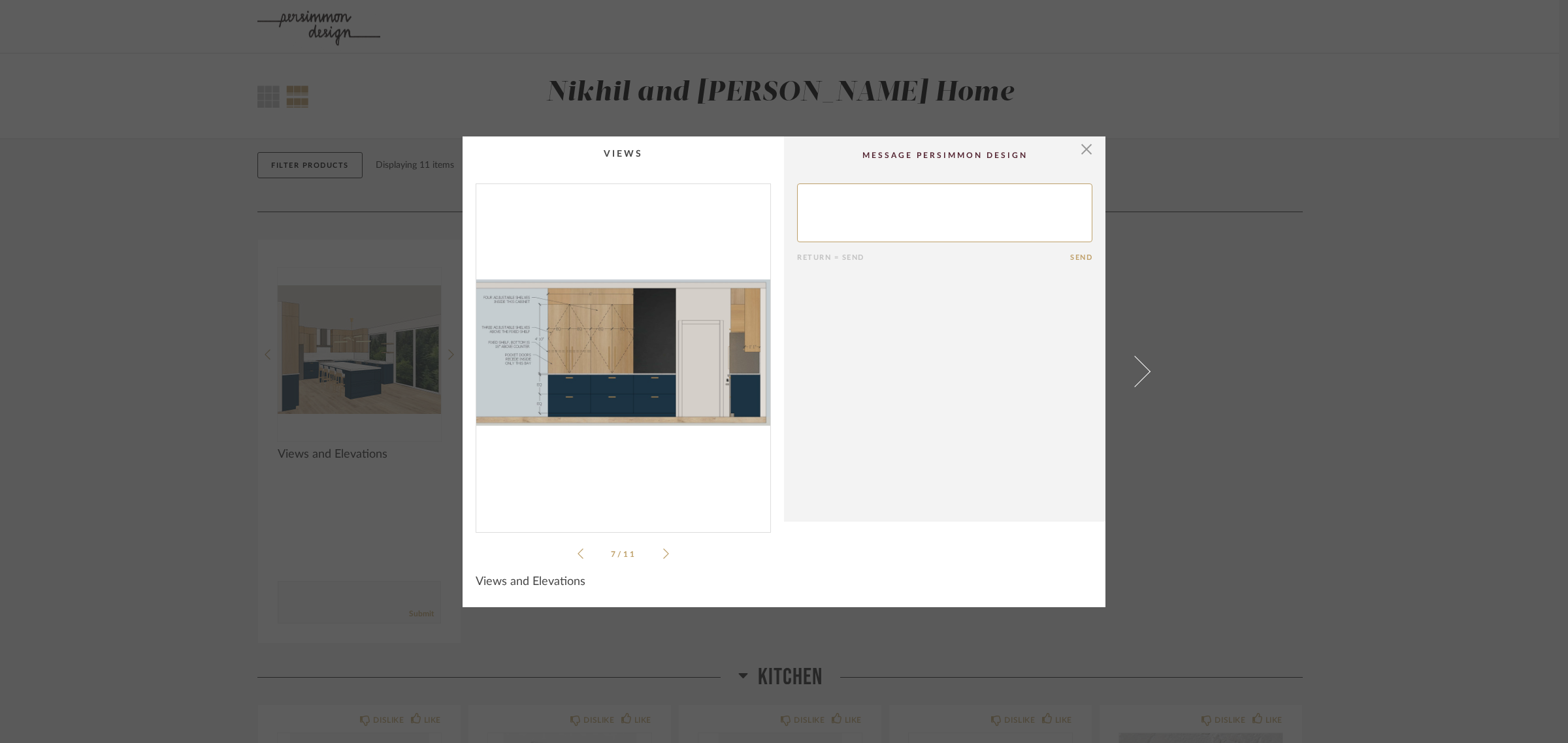
click at [663, 552] on icon at bounding box center [666, 554] width 6 height 12
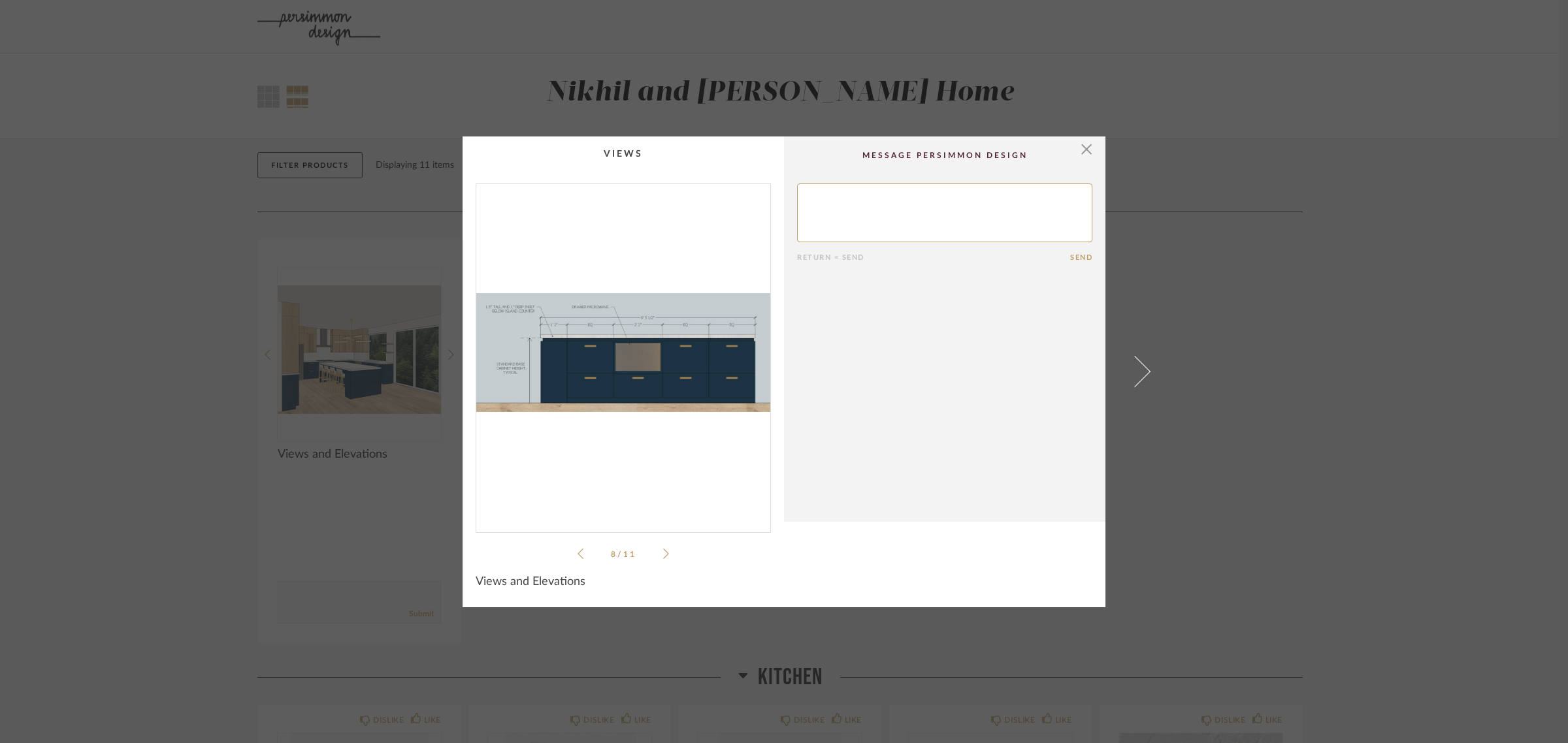
click at [663, 552] on icon at bounding box center [666, 554] width 6 height 12
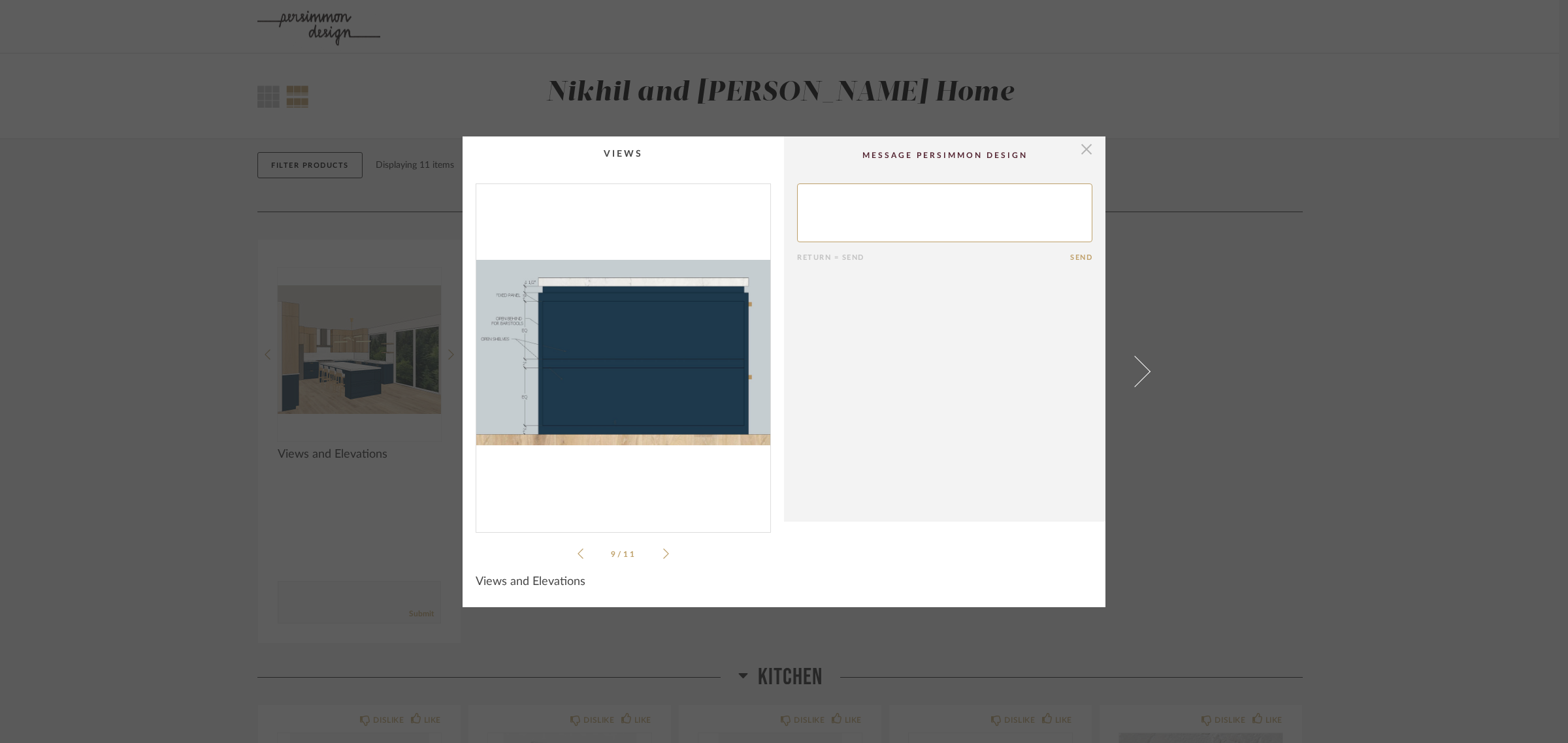
click at [1085, 147] on span "button" at bounding box center [1086, 150] width 26 height 26
